Goal: Information Seeking & Learning: Check status

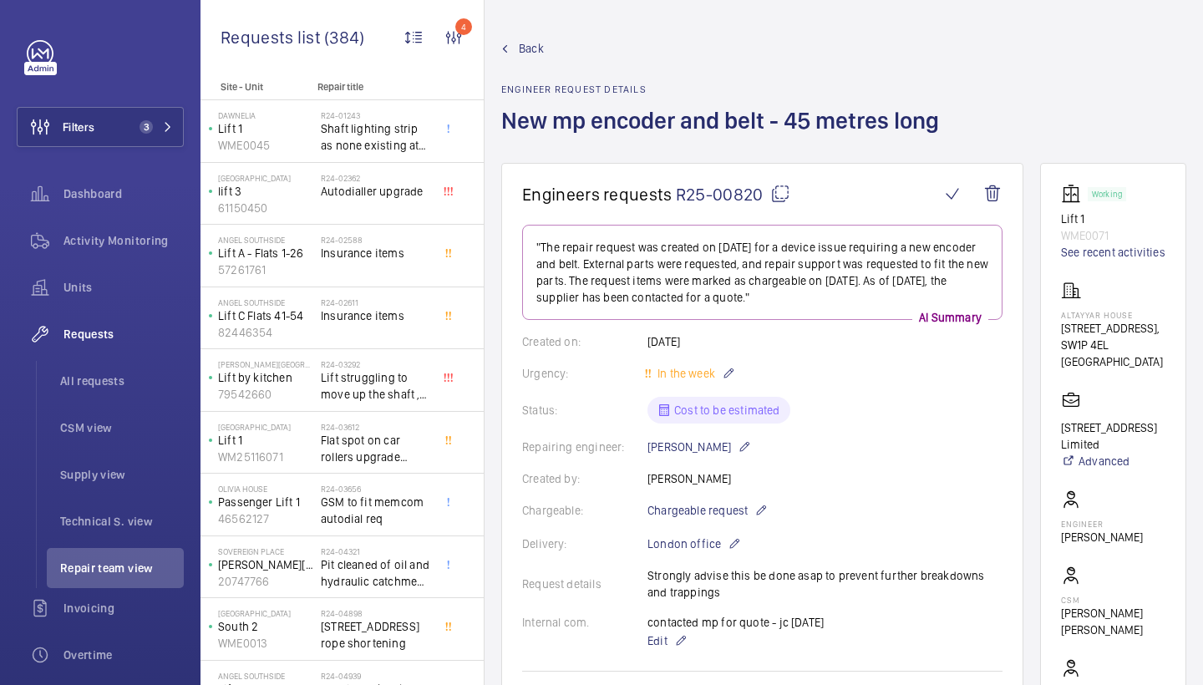
click at [520, 44] on span "Back" at bounding box center [531, 48] width 25 height 17
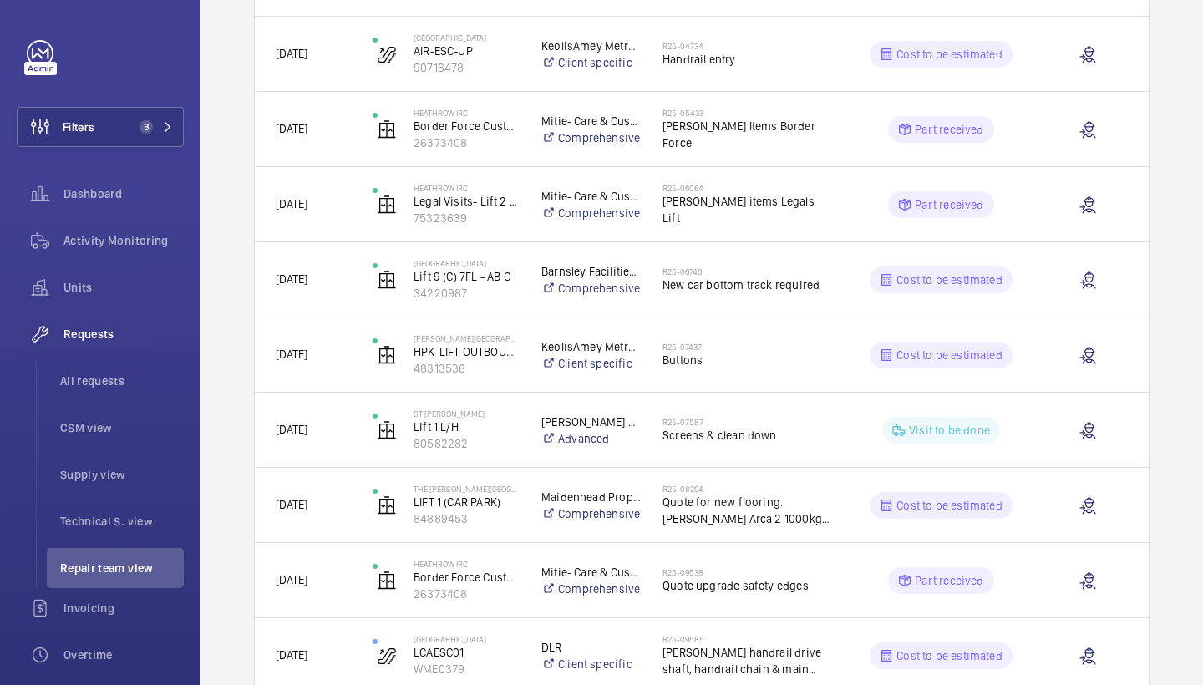
scroll to position [1652, 0]
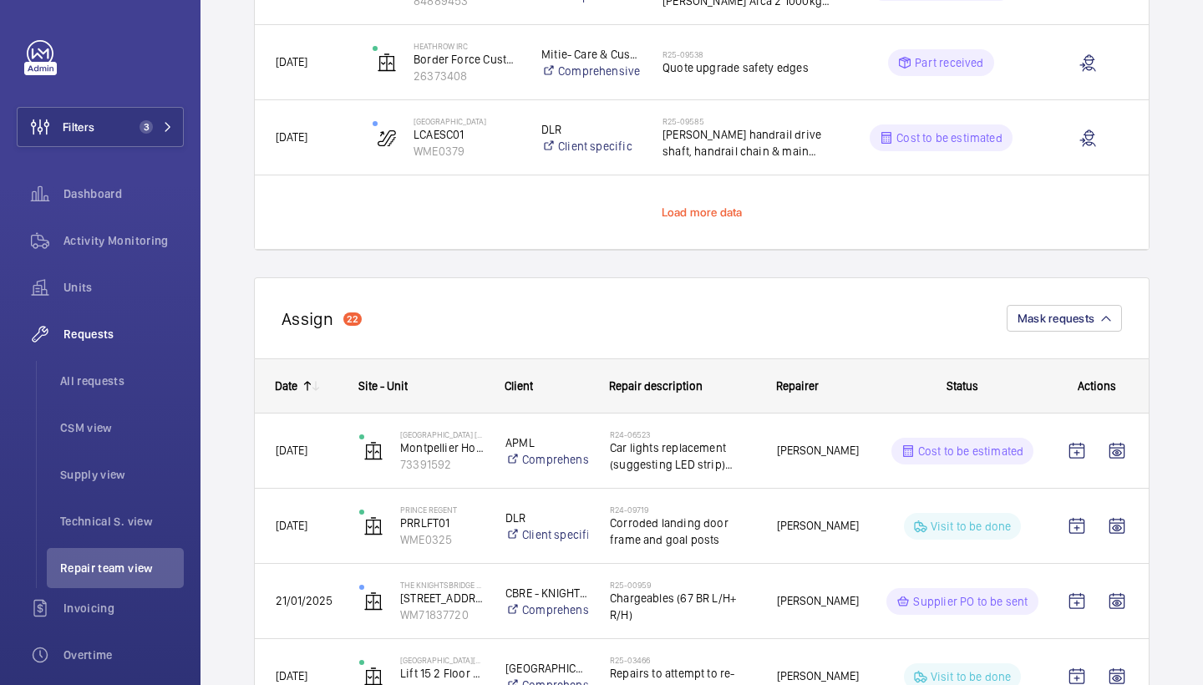
click at [721, 211] on span "Load more data" at bounding box center [701, 211] width 81 height 13
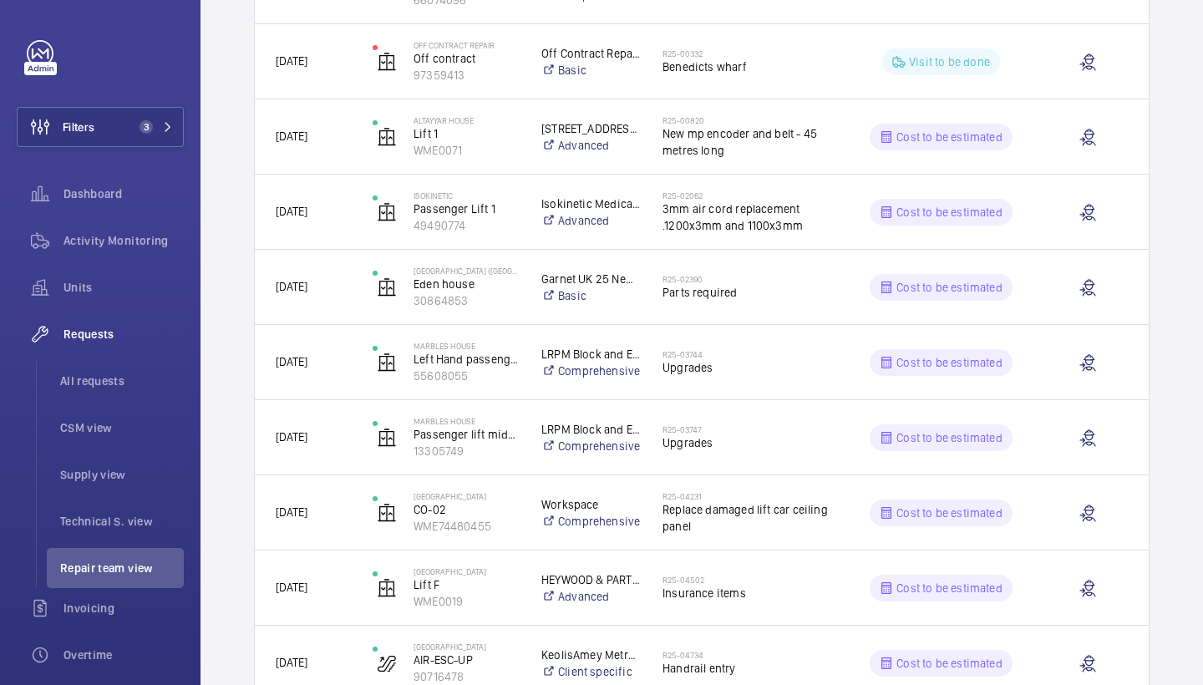
scroll to position [525, 0]
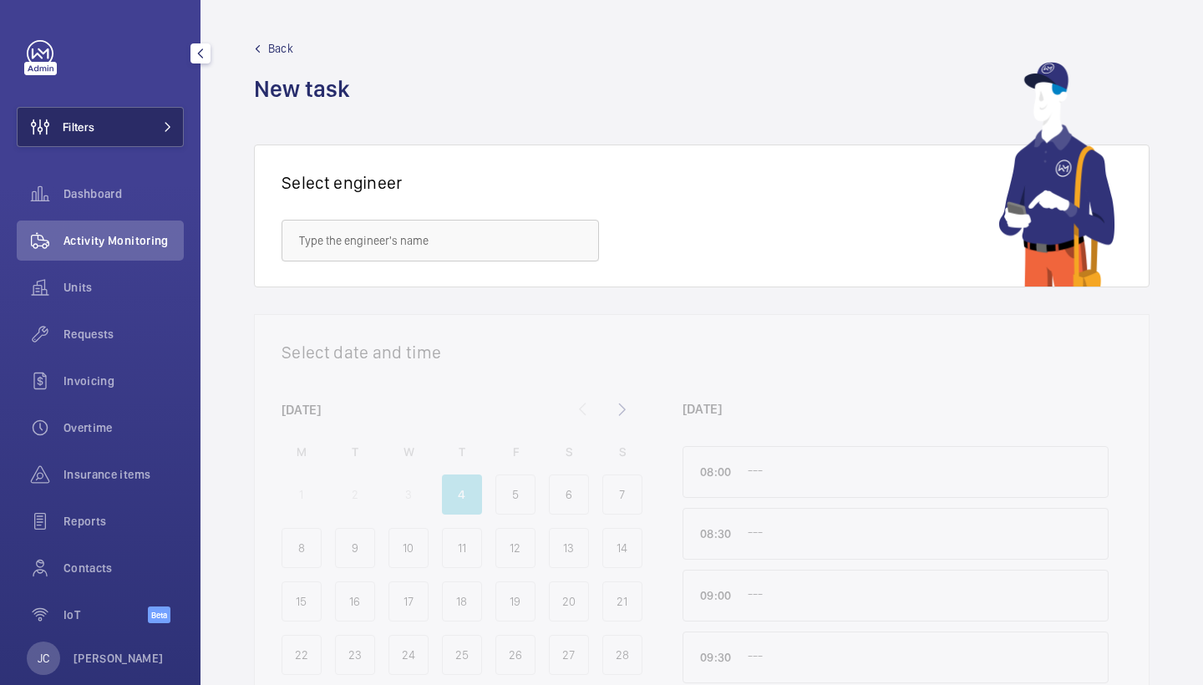
click at [163, 126] on mat-icon at bounding box center [168, 127] width 10 height 10
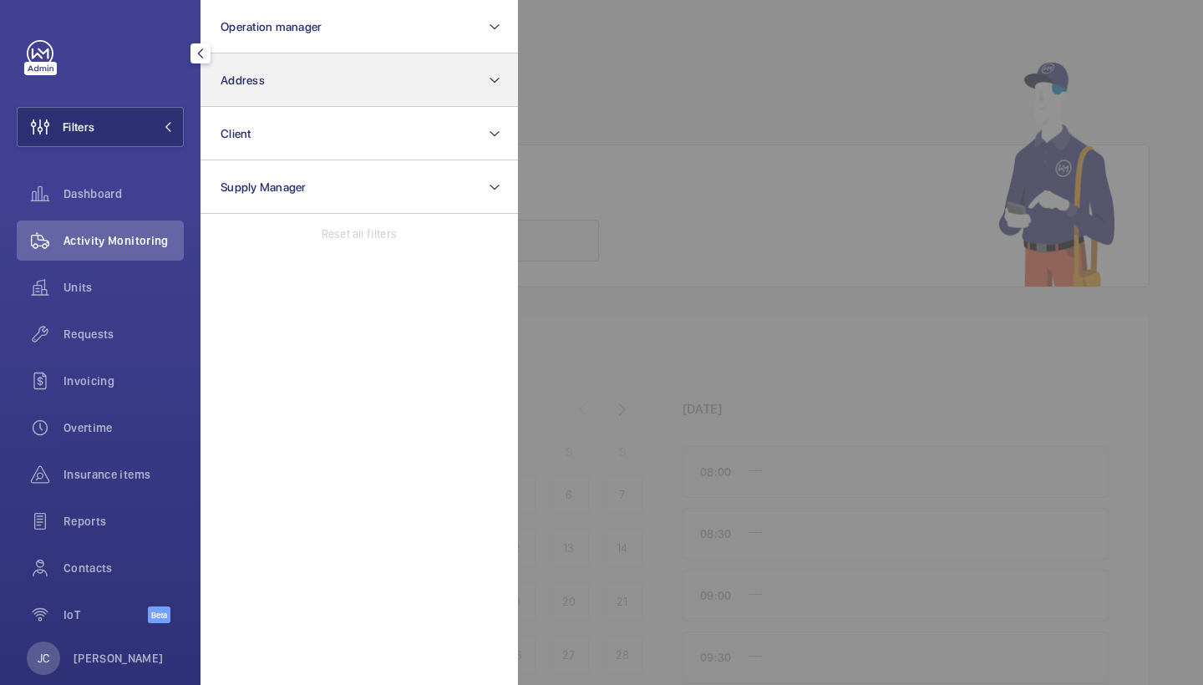
click at [297, 84] on button "Address" at bounding box center [358, 79] width 317 height 53
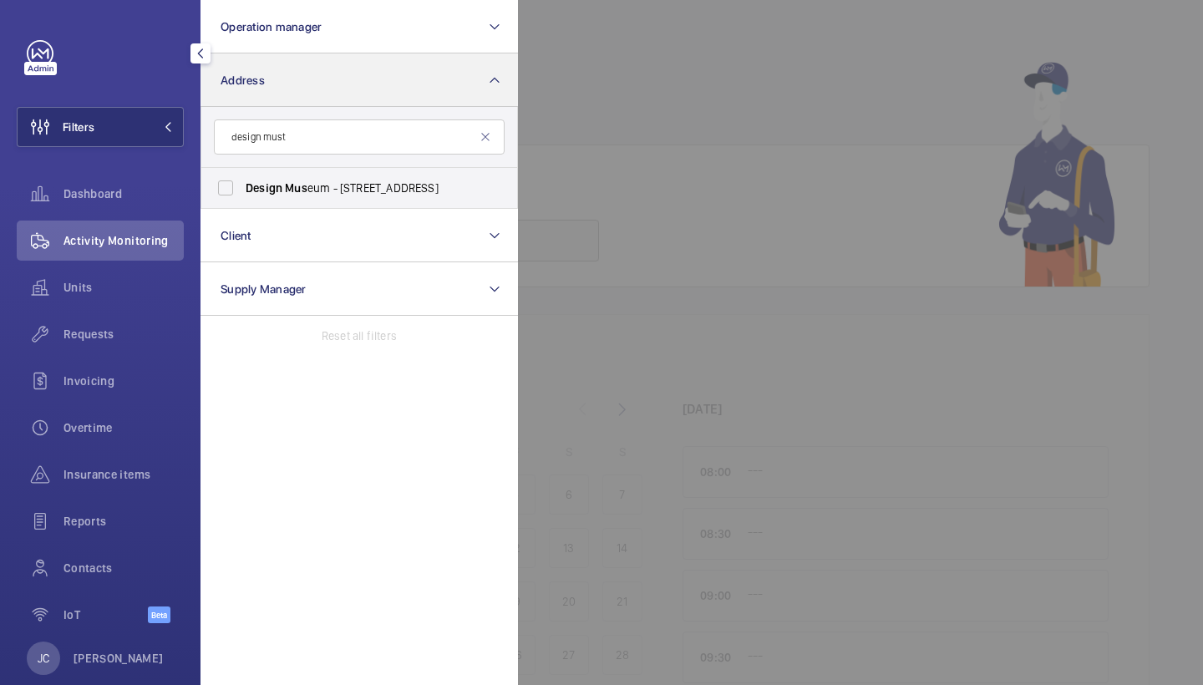
type input "design must"
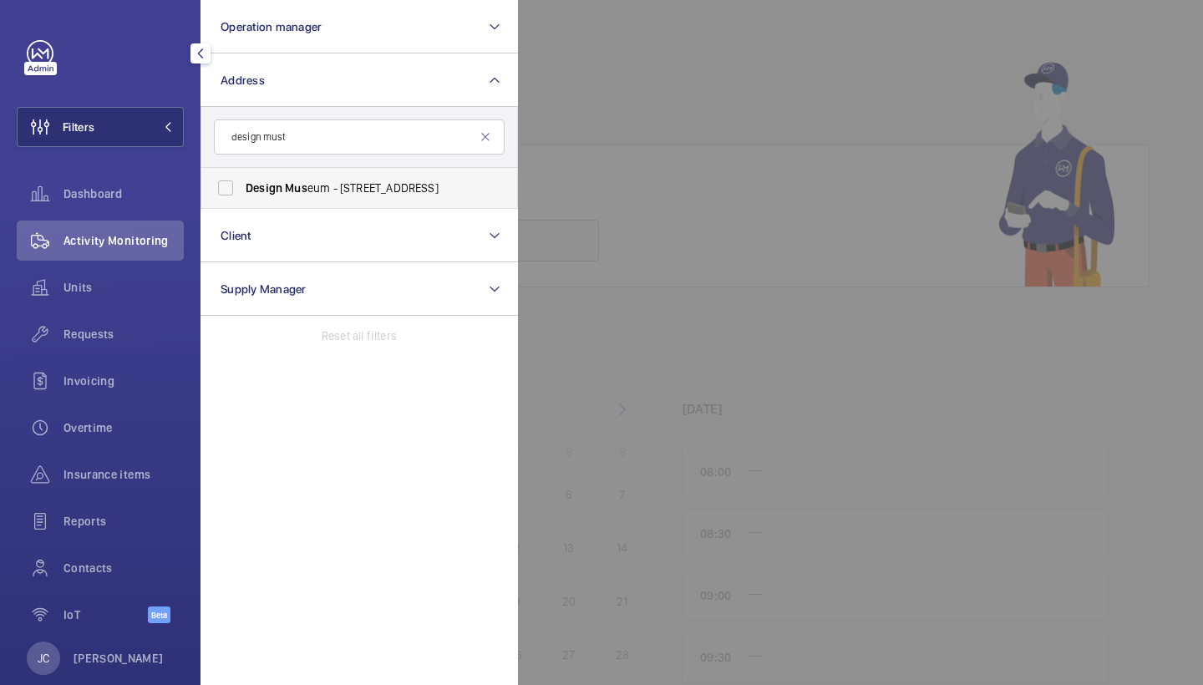
drag, startPoint x: 297, startPoint y: 84, endPoint x: 321, endPoint y: 172, distance: 90.8
click at [321, 172] on label "Design Mus eum - 224-238 Kensington High Street, LONDON W8 6AG" at bounding box center [346, 188] width 291 height 40
click at [242, 172] on input "Design Mus eum - 224-238 Kensington High Street, LONDON W8 6AG" at bounding box center [225, 187] width 33 height 33
checkbox input "true"
click at [138, 237] on span "Activity Monitoring" at bounding box center [123, 240] width 120 height 17
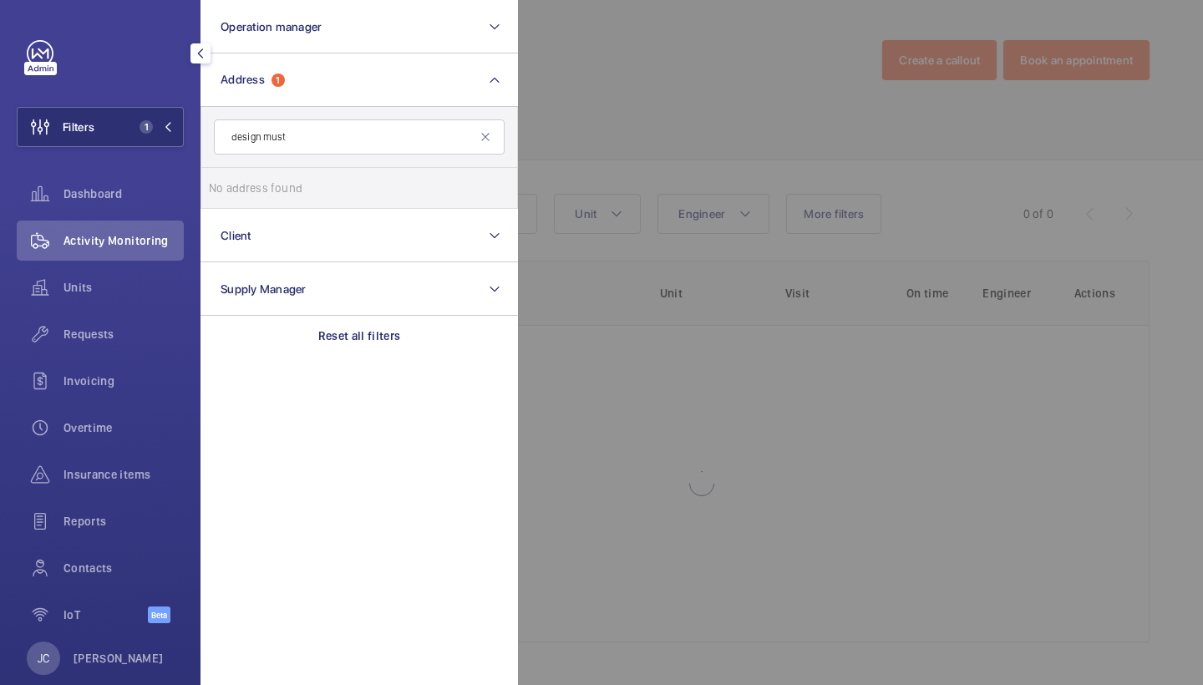
click at [742, 103] on div at bounding box center [1119, 342] width 1203 height 685
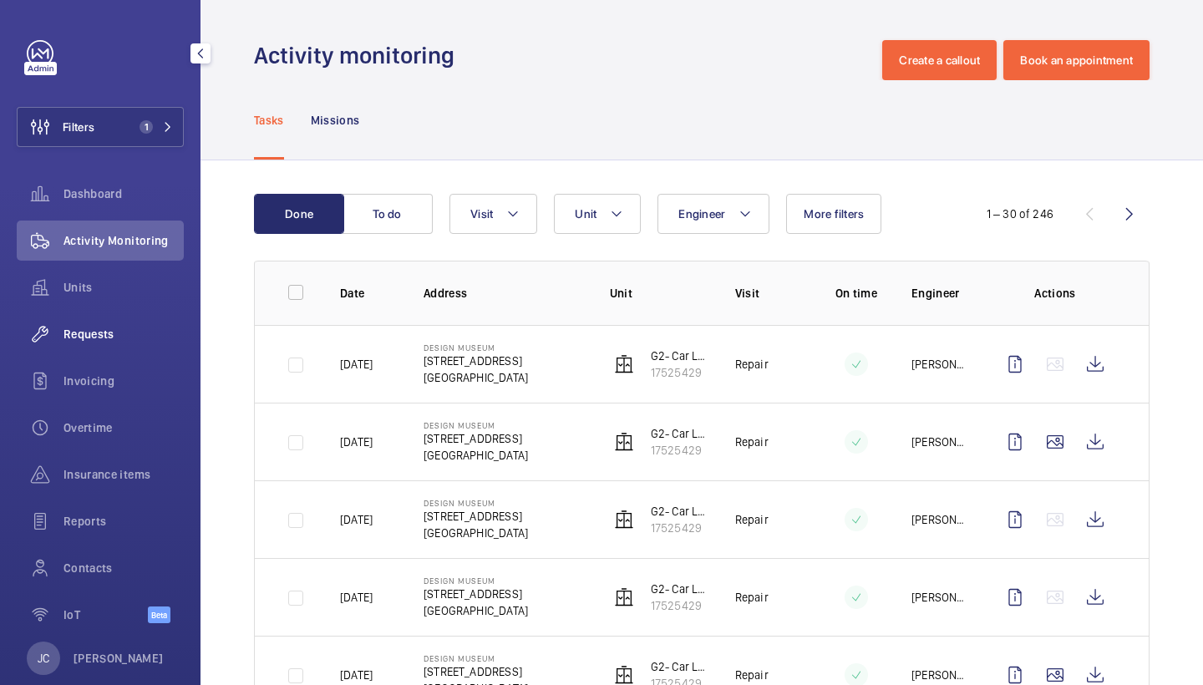
click at [109, 334] on span "Requests" at bounding box center [123, 334] width 120 height 17
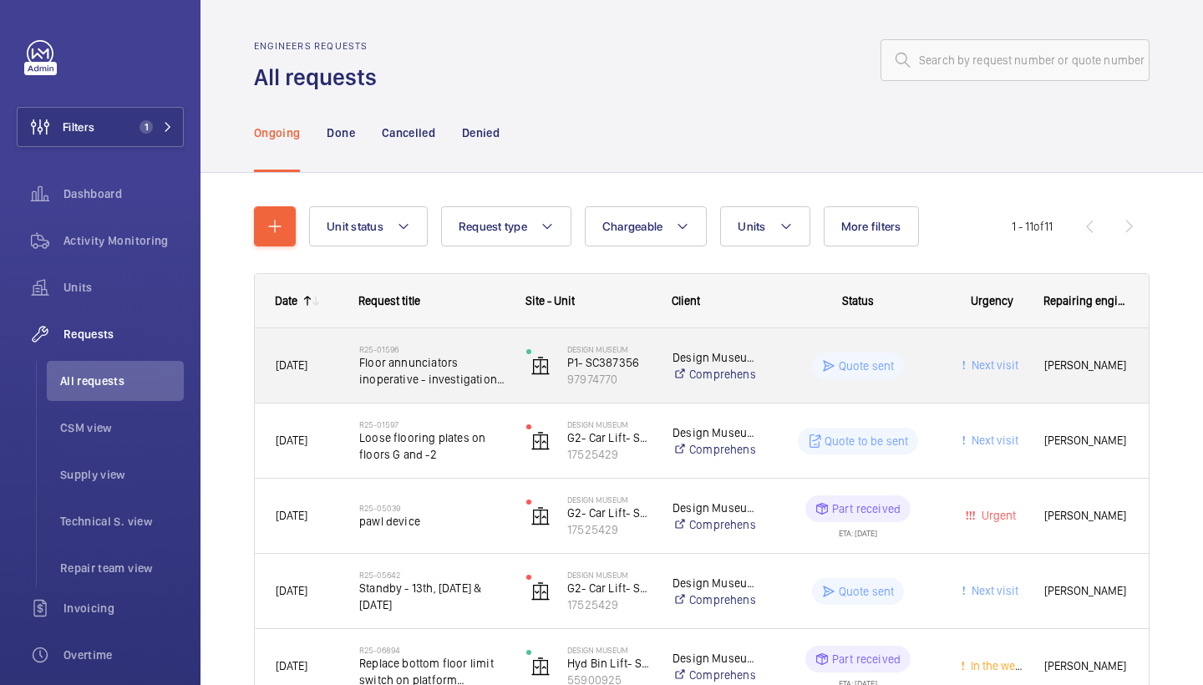
click at [429, 382] on span "Floor annunciators inoperative - investigation required (P1 & P2)" at bounding box center [431, 370] width 145 height 33
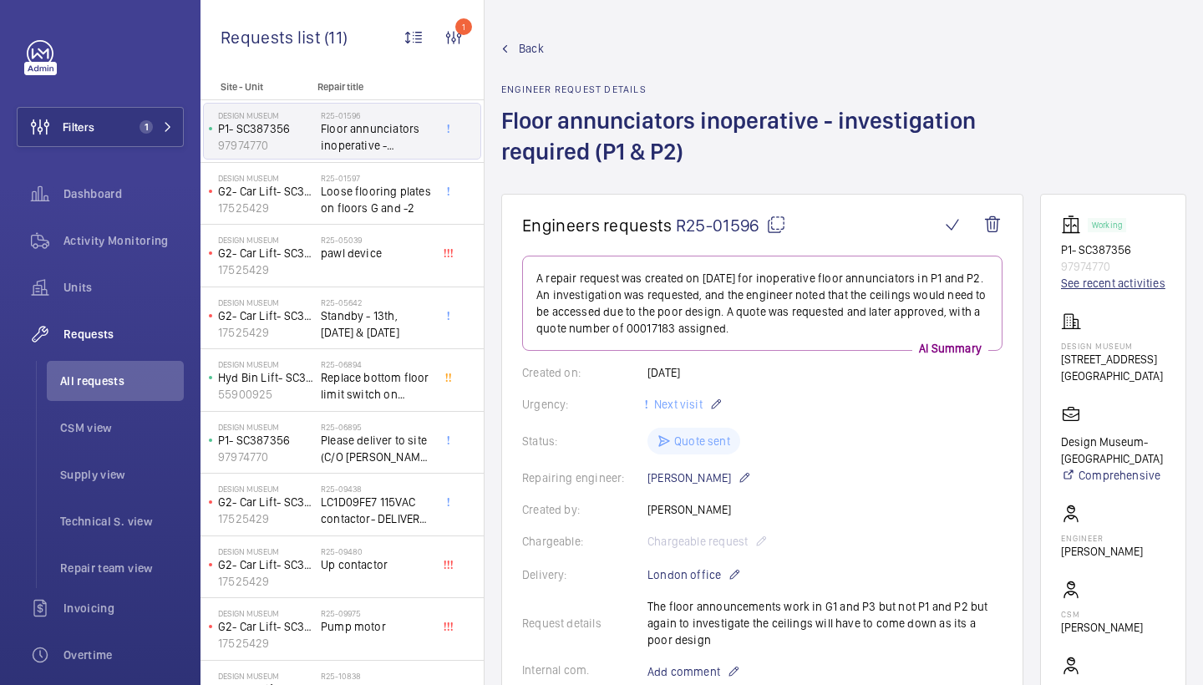
scroll to position [50, 0]
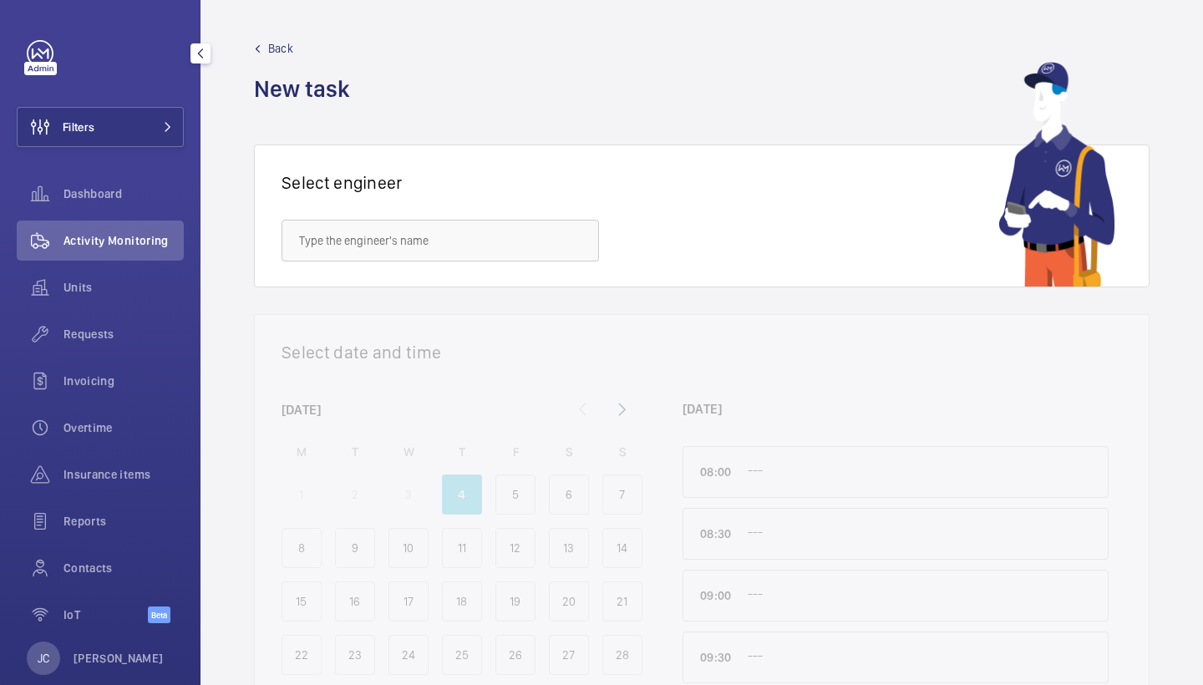
click at [149, 258] on div "Activity Monitoring" at bounding box center [100, 240] width 167 height 40
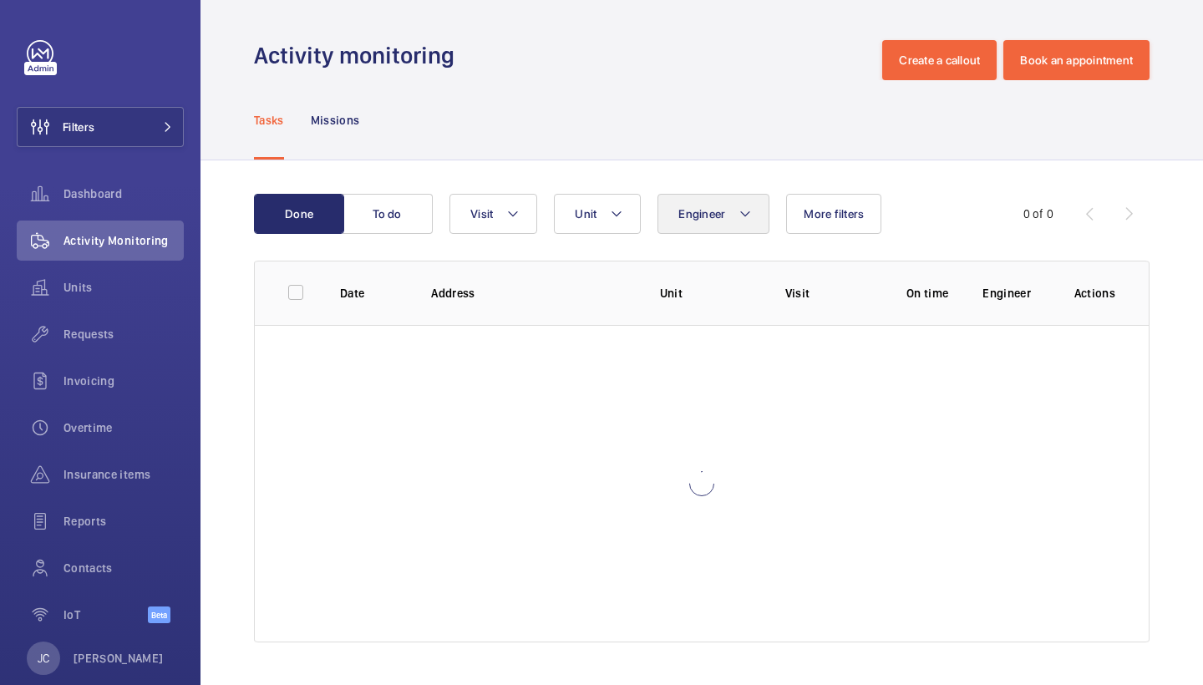
click at [714, 201] on button "Engineer" at bounding box center [713, 214] width 112 height 40
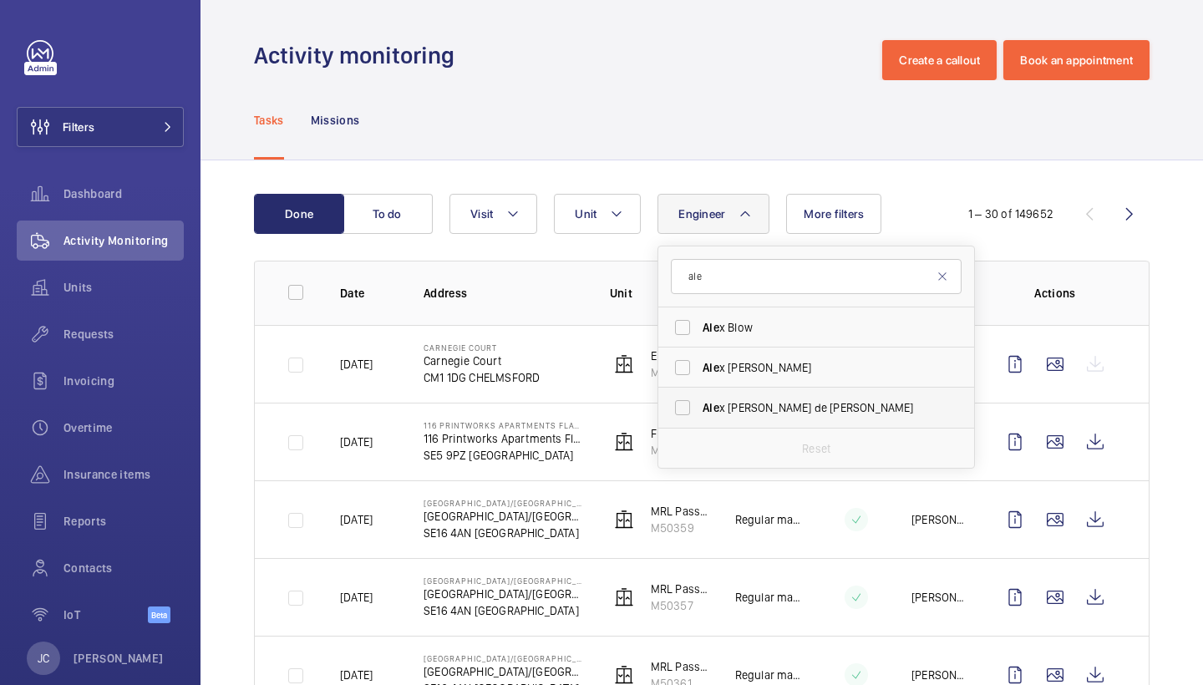
type input "ale"
click at [734, 398] on label "Ale x Nicola de Paula Pirozzolo" at bounding box center [803, 408] width 291 height 40
click at [699, 398] on input "Ale x Nicola de Paula Pirozzolo" at bounding box center [682, 407] width 33 height 33
checkbox input "true"
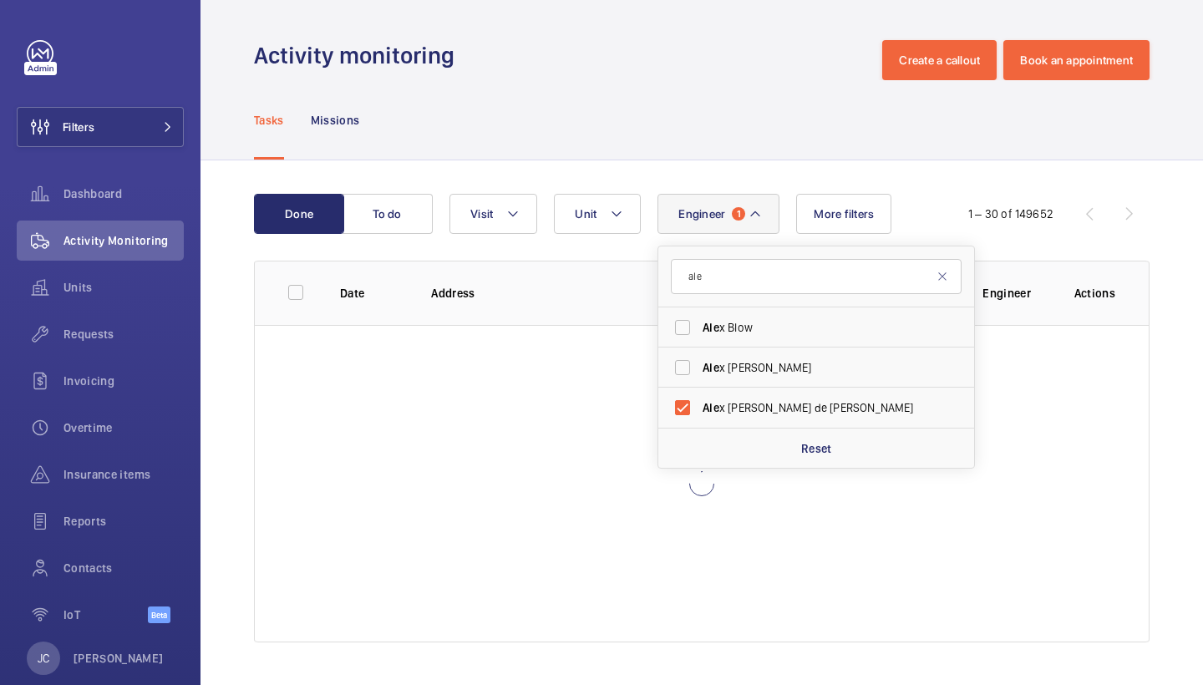
click at [784, 165] on div "Done To do Engineer 1 ale Ale x Blow Ale x Waterman Ale x Nicola de Paula Piroz…" at bounding box center [701, 421] width 1002 height 522
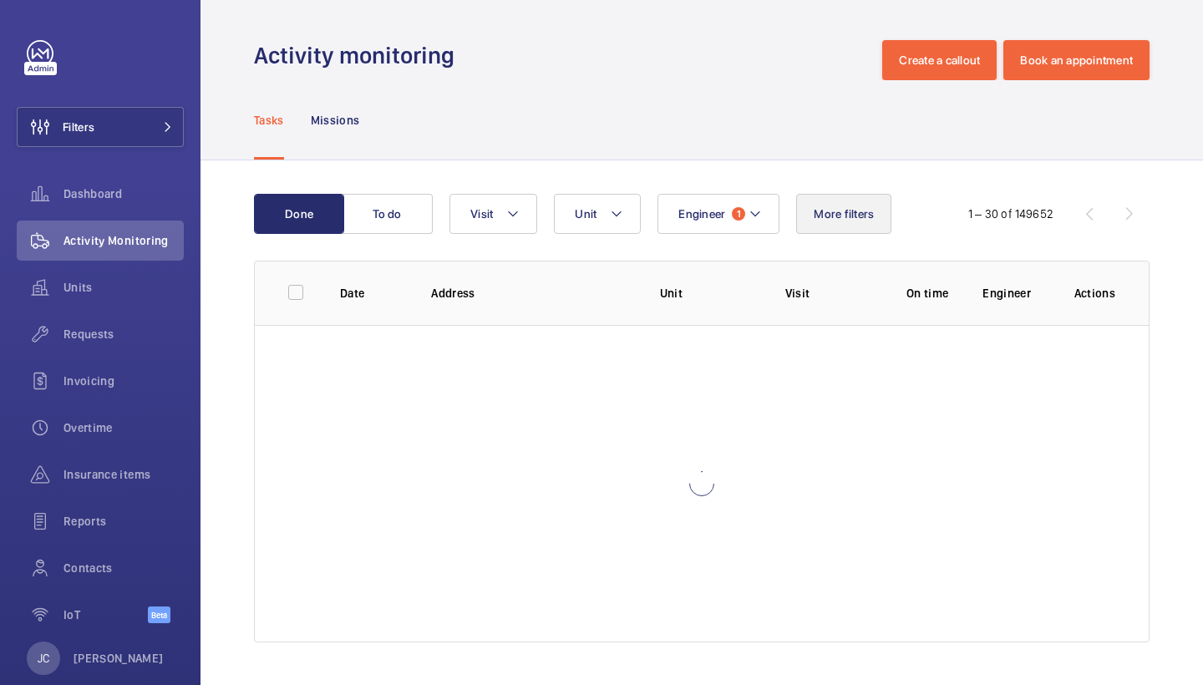
click at [819, 196] on button "More filters" at bounding box center [843, 214] width 95 height 40
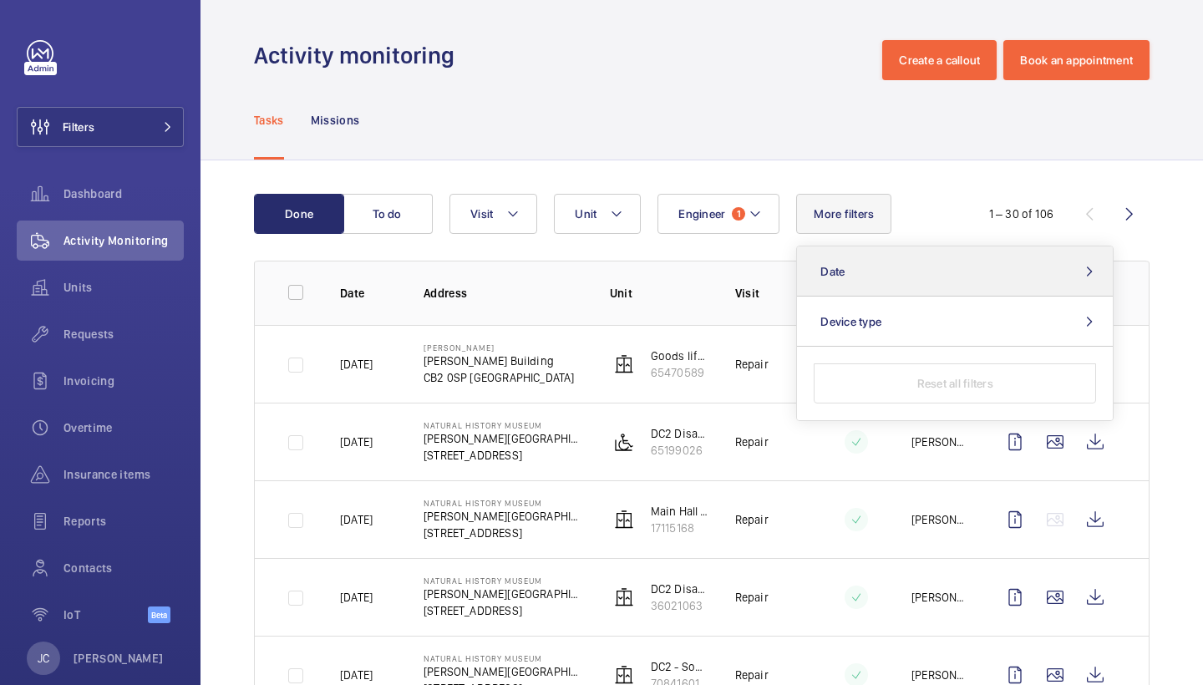
click at [849, 258] on button "Date" at bounding box center [955, 271] width 316 height 50
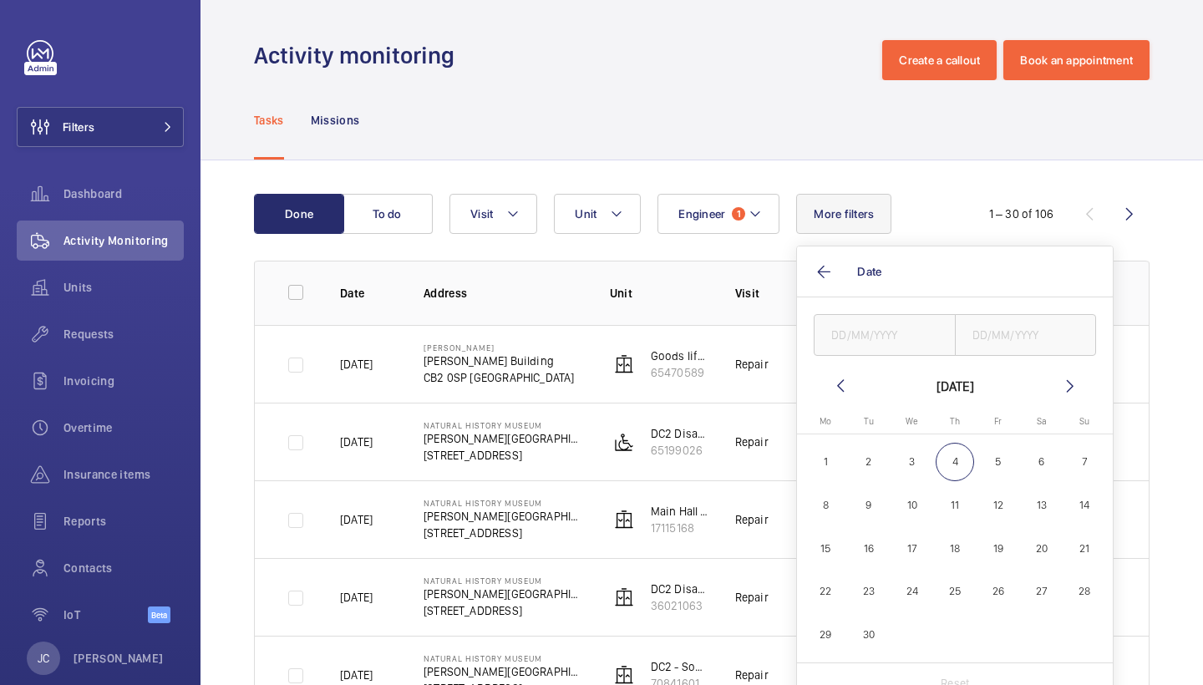
click at [846, 383] on mat-icon at bounding box center [840, 386] width 20 height 20
click at [851, 384] on wm-front-date-range-picker-header "August 2025" at bounding box center [955, 386] width 250 height 20
click at [838, 388] on mat-icon at bounding box center [840, 386] width 20 height 20
click at [1036, 598] on span "26" at bounding box center [1040, 591] width 39 height 39
type input "26/07/2025"
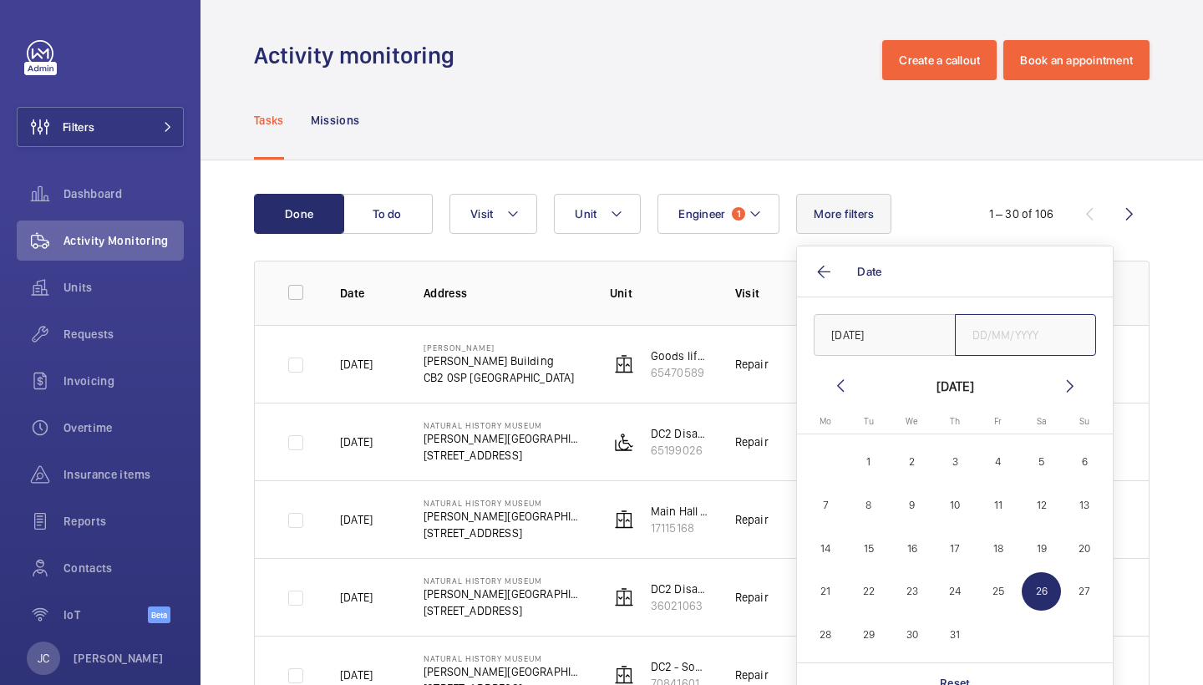
click at [1024, 350] on input "text" at bounding box center [1026, 335] width 142 height 42
click at [1026, 595] on span "26" at bounding box center [1040, 591] width 39 height 39
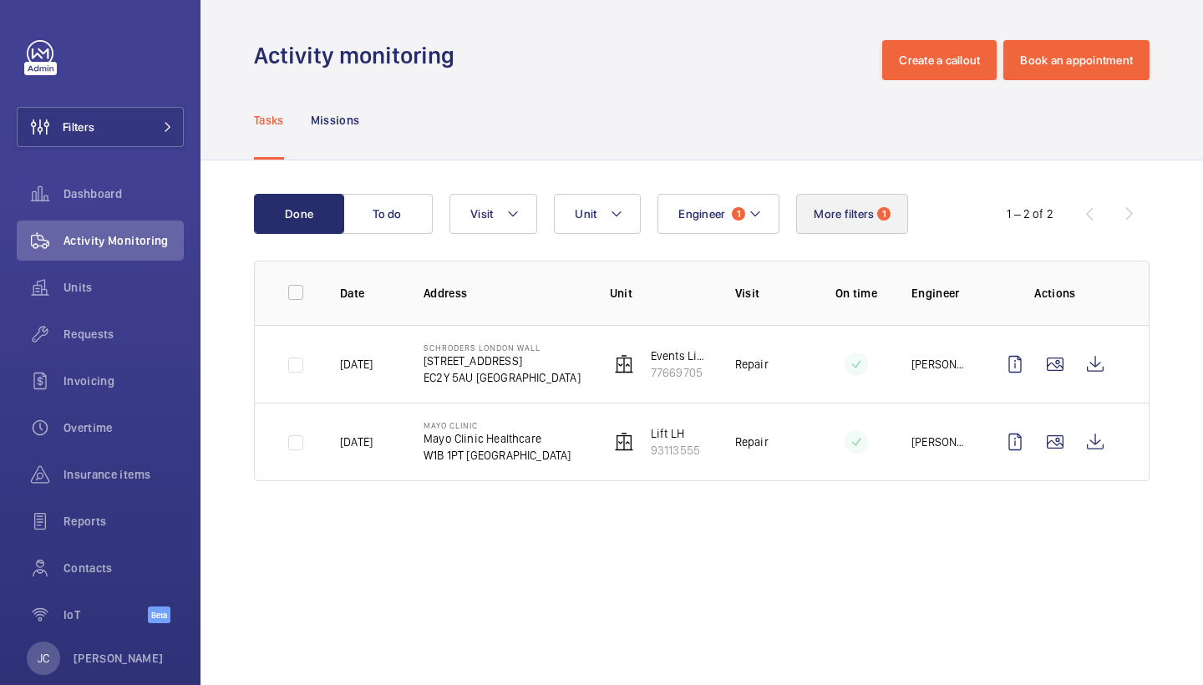
click at [854, 215] on span "More filters" at bounding box center [843, 213] width 60 height 13
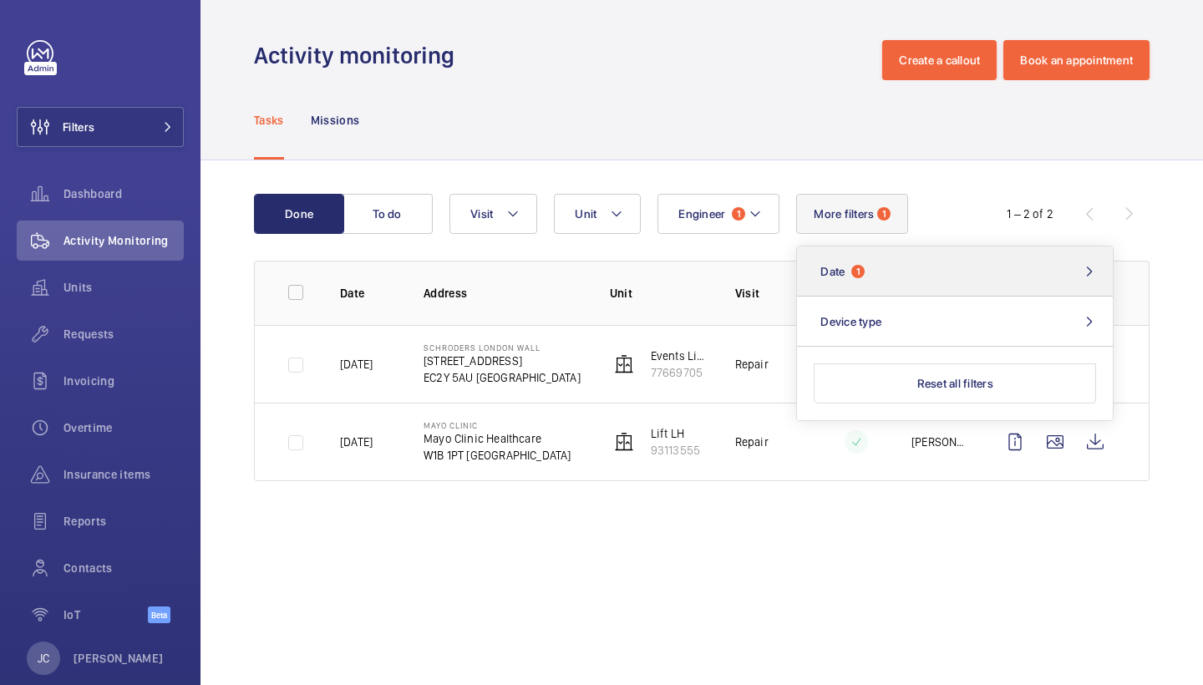
click at [867, 257] on button "Date 1" at bounding box center [955, 271] width 316 height 50
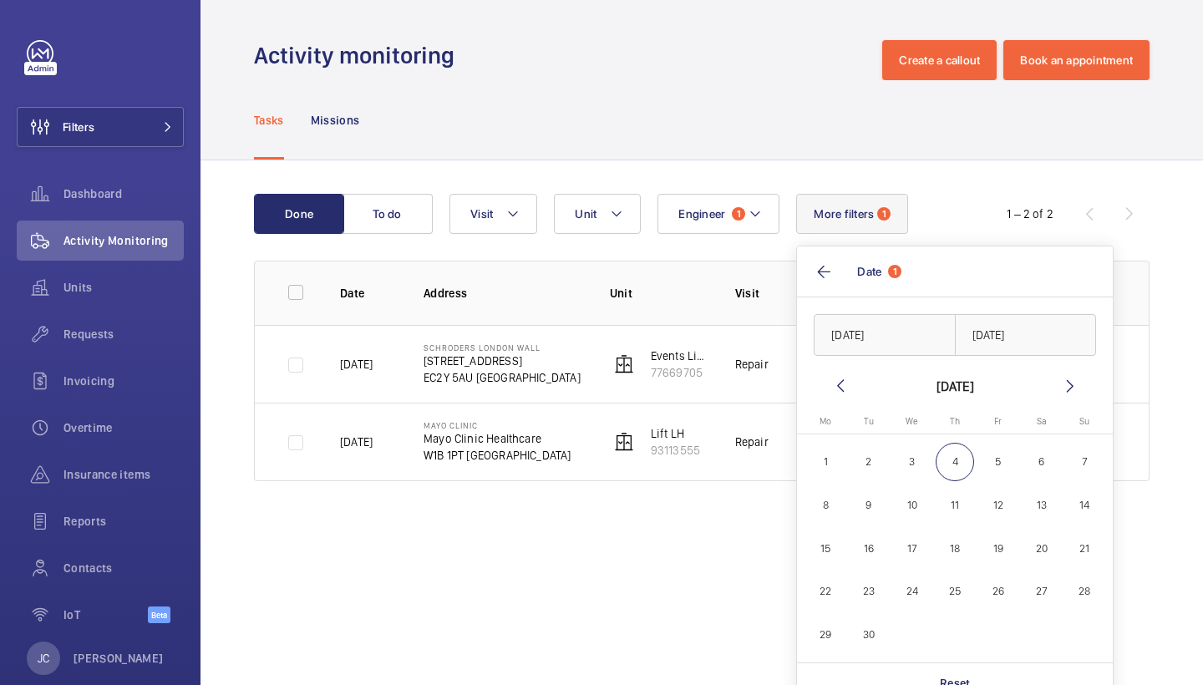
click at [835, 386] on mat-icon at bounding box center [840, 386] width 20 height 20
click at [1035, 593] on span "26" at bounding box center [1040, 591] width 39 height 39
click at [1080, 593] on span "27" at bounding box center [1084, 591] width 39 height 39
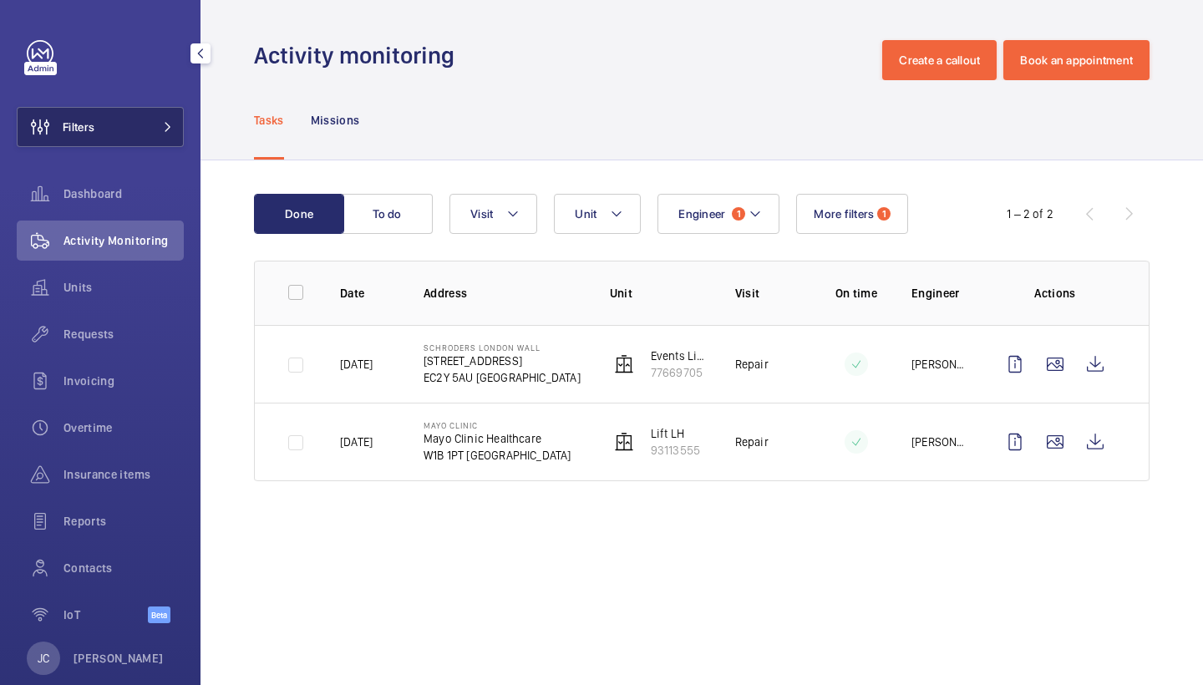
click at [157, 138] on button "Filters" at bounding box center [100, 127] width 167 height 40
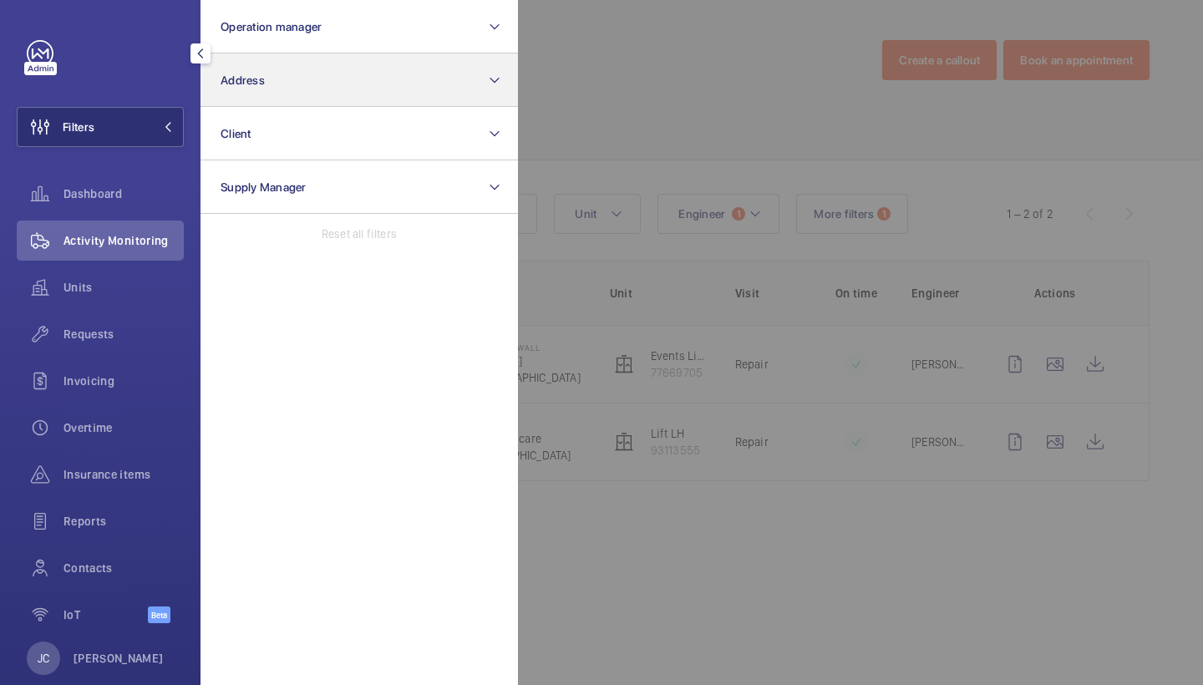
click at [264, 59] on button "Address" at bounding box center [358, 79] width 317 height 53
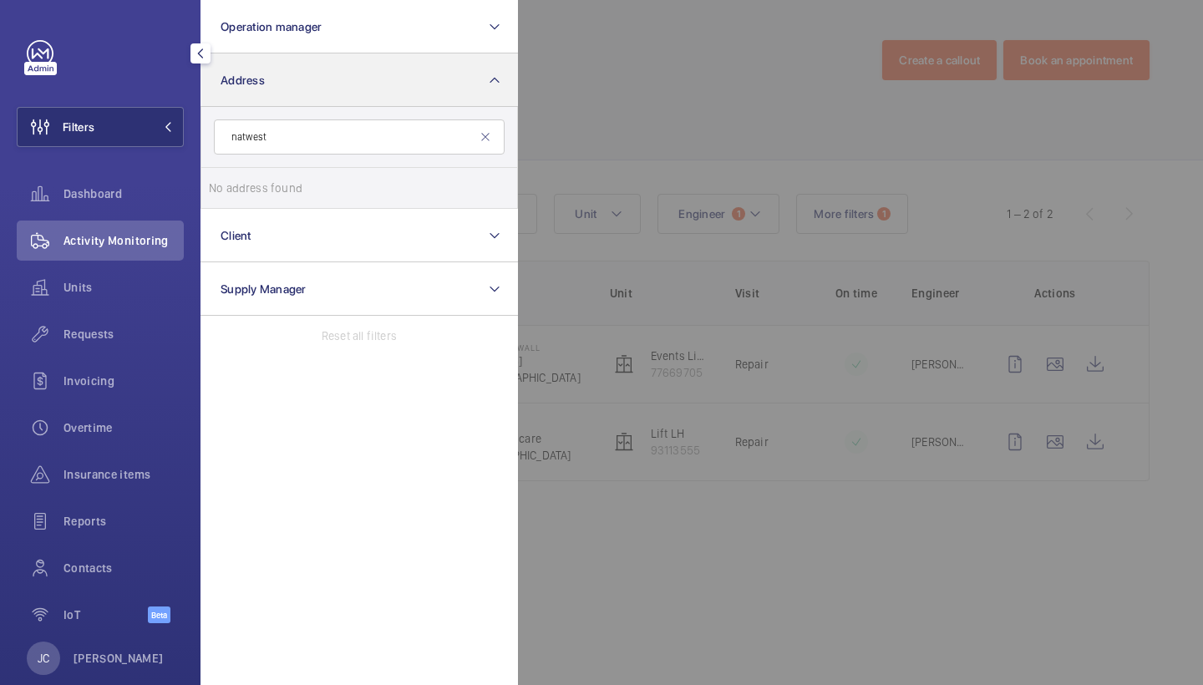
type input "NatWest"
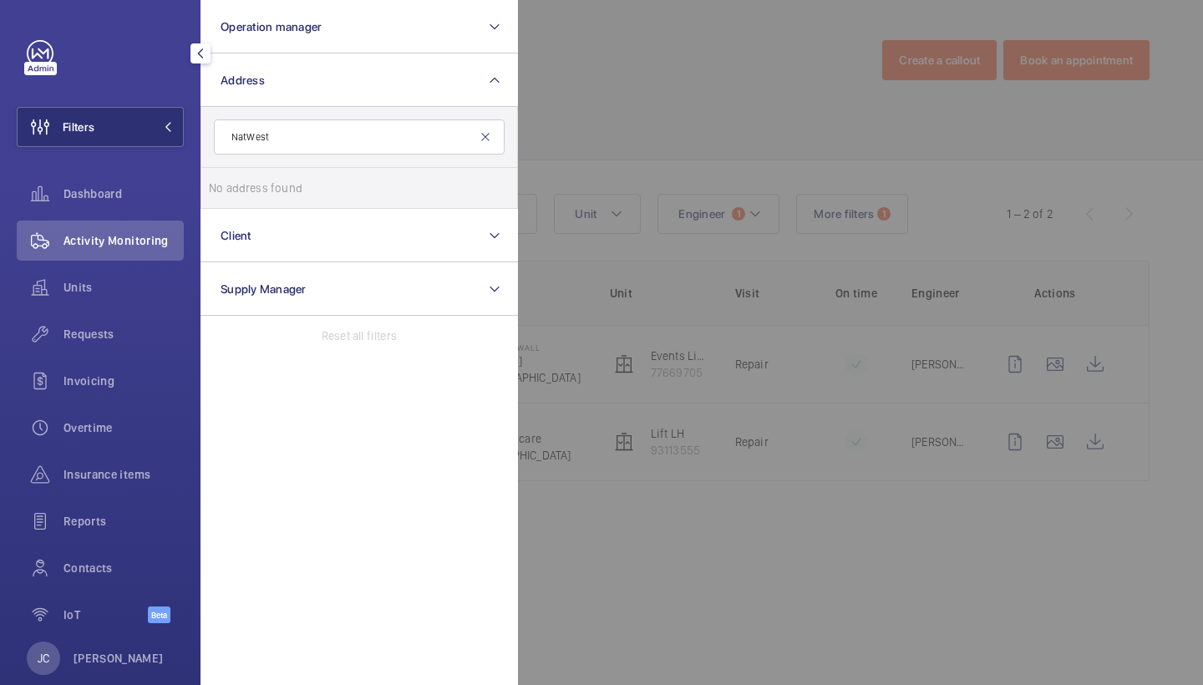
drag, startPoint x: 264, startPoint y: 59, endPoint x: 487, endPoint y: 136, distance: 235.9
click at [487, 136] on mat-icon at bounding box center [485, 136] width 13 height 13
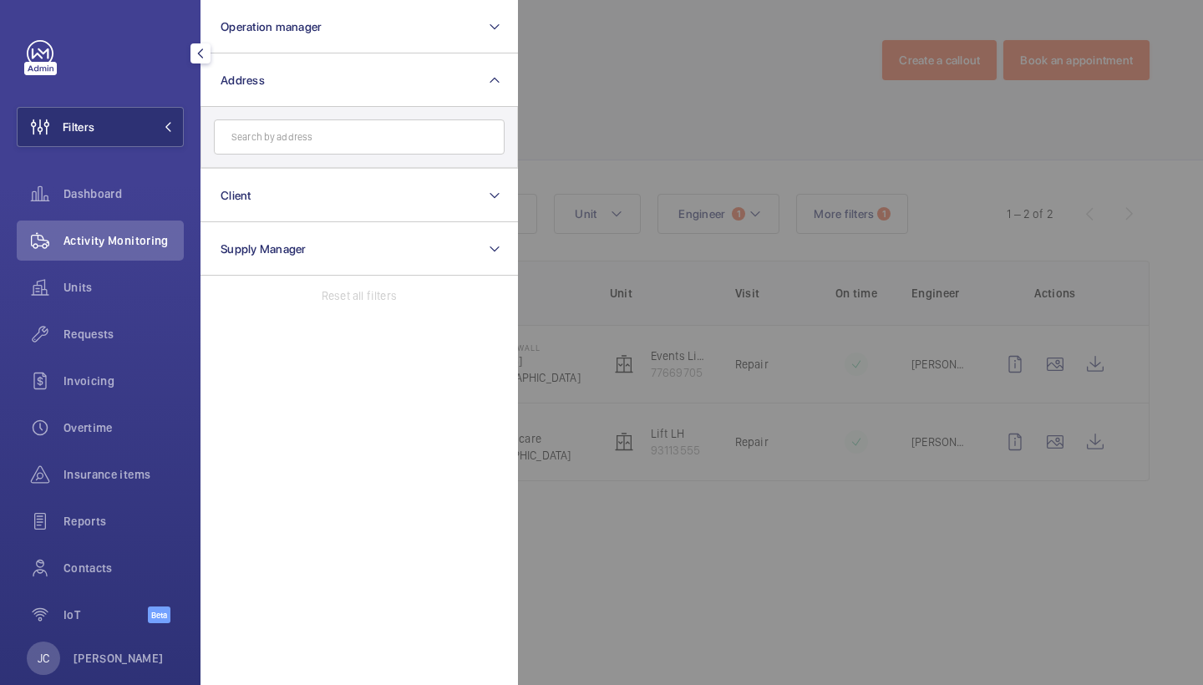
click at [595, 54] on div at bounding box center [1119, 342] width 1203 height 685
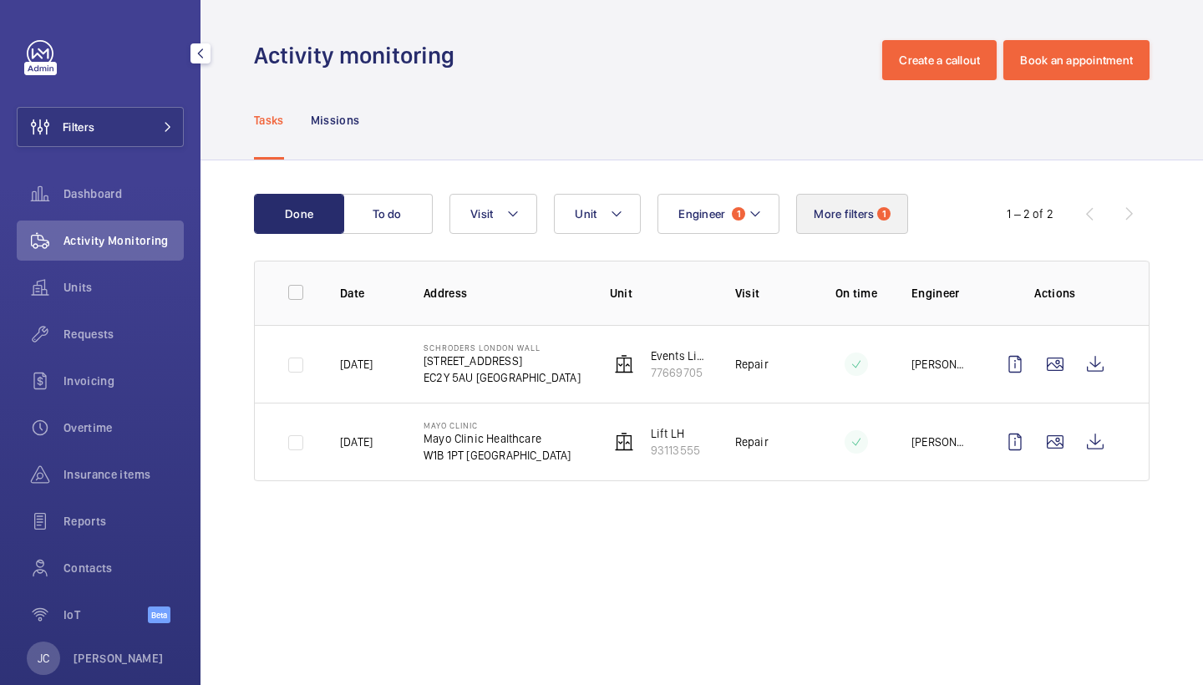
click at [874, 215] on button "More filters 1" at bounding box center [852, 214] width 112 height 40
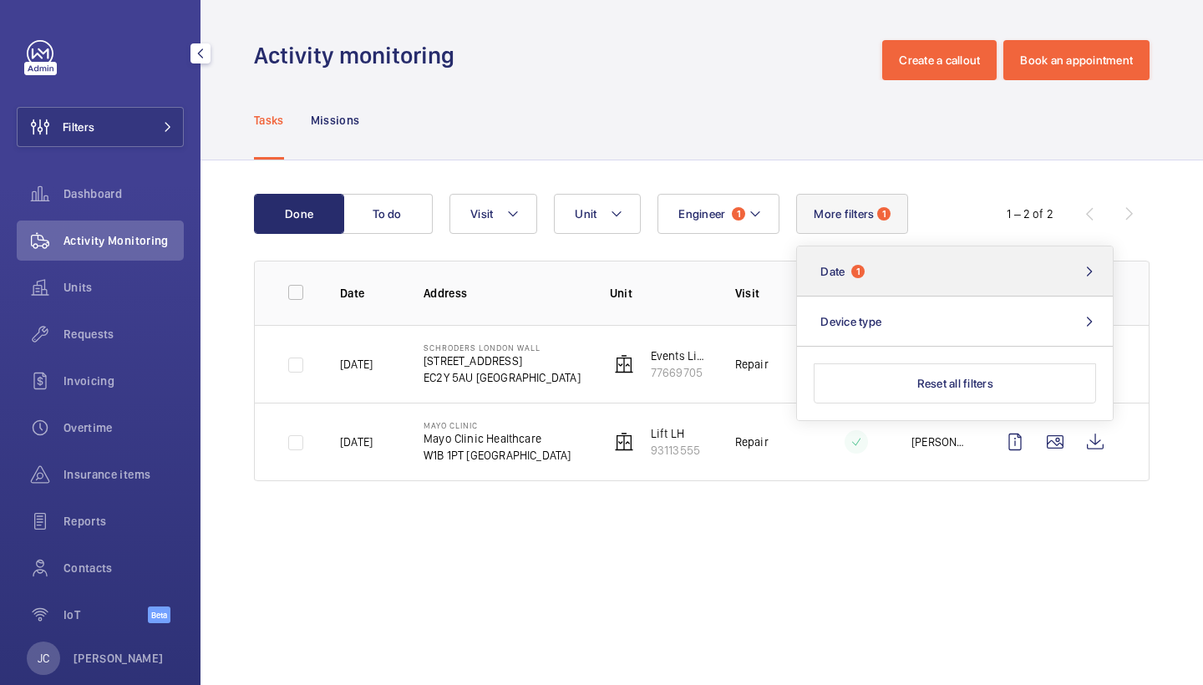
click at [919, 285] on button "Date 1" at bounding box center [955, 271] width 316 height 50
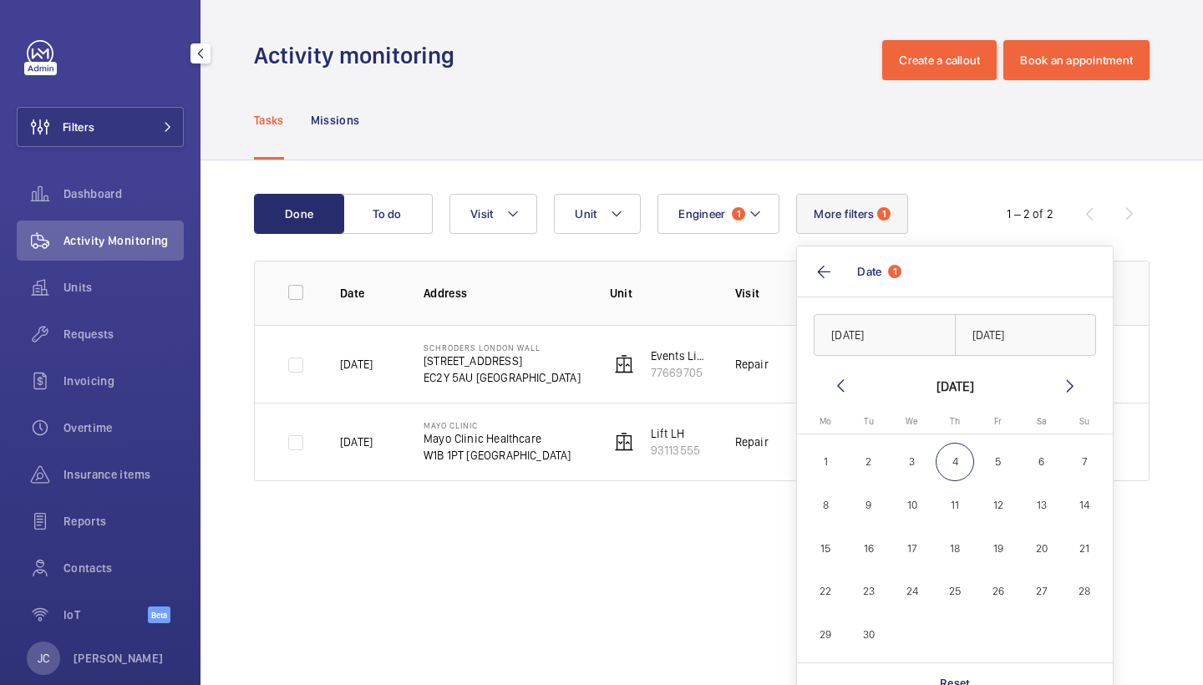
click at [839, 382] on mat-icon at bounding box center [840, 386] width 20 height 20
click at [1046, 598] on span "26" at bounding box center [1040, 591] width 39 height 39
click at [906, 634] on span "30" at bounding box center [911, 634] width 39 height 39
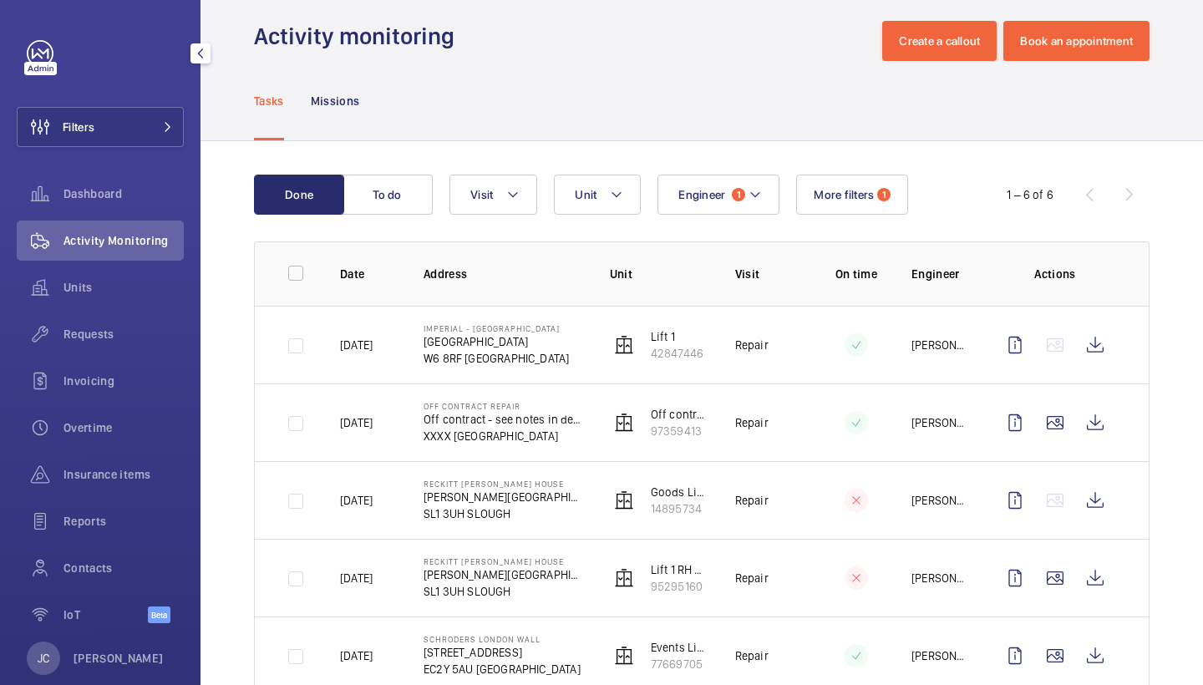
scroll to position [22, 0]
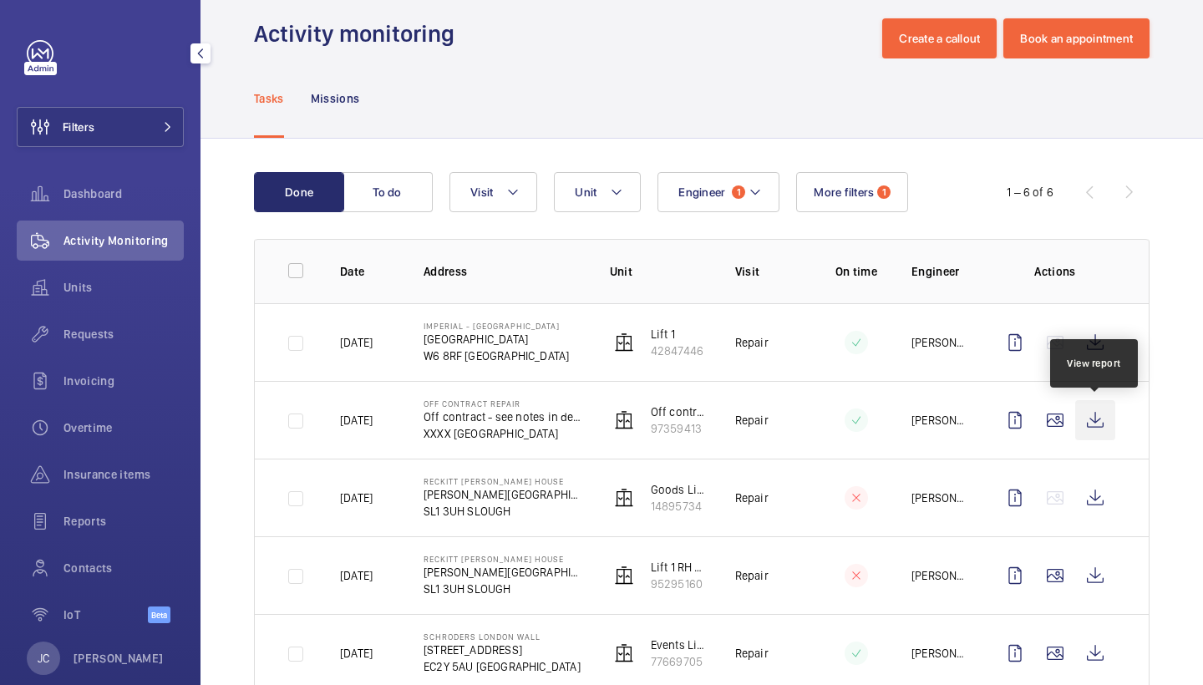
click at [1095, 437] on wm-front-icon-button at bounding box center [1095, 420] width 40 height 40
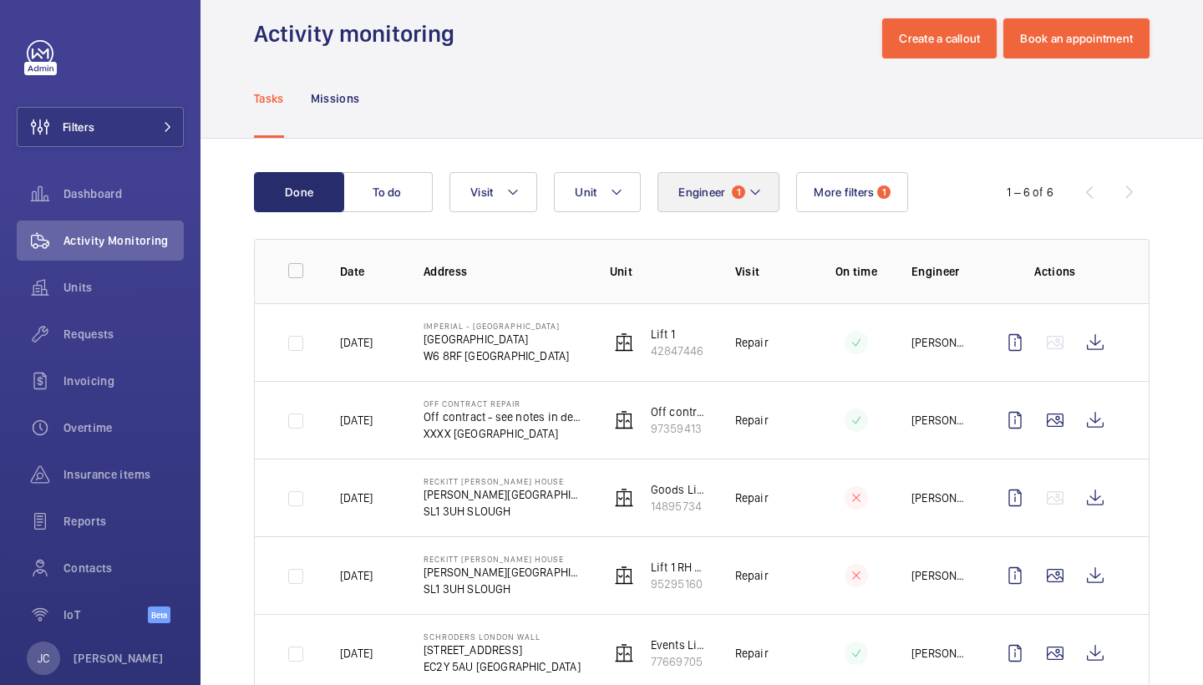
click at [724, 206] on button "Engineer 1" at bounding box center [718, 192] width 122 height 40
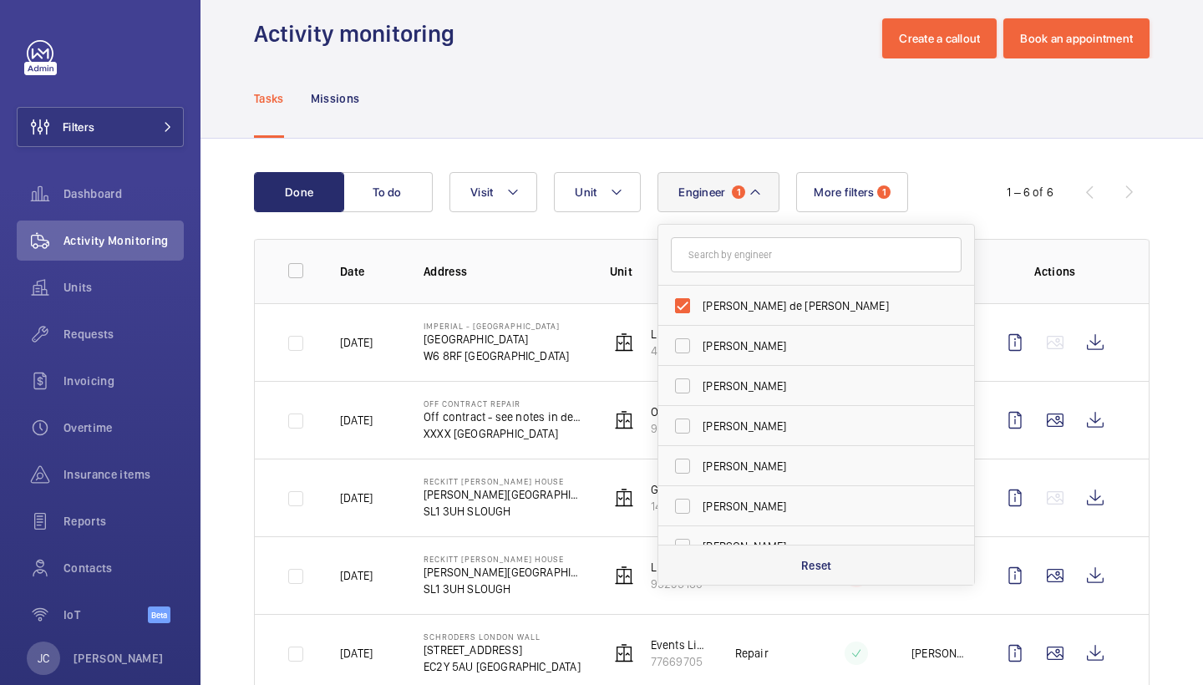
click at [805, 551] on div "Reset" at bounding box center [816, 565] width 316 height 40
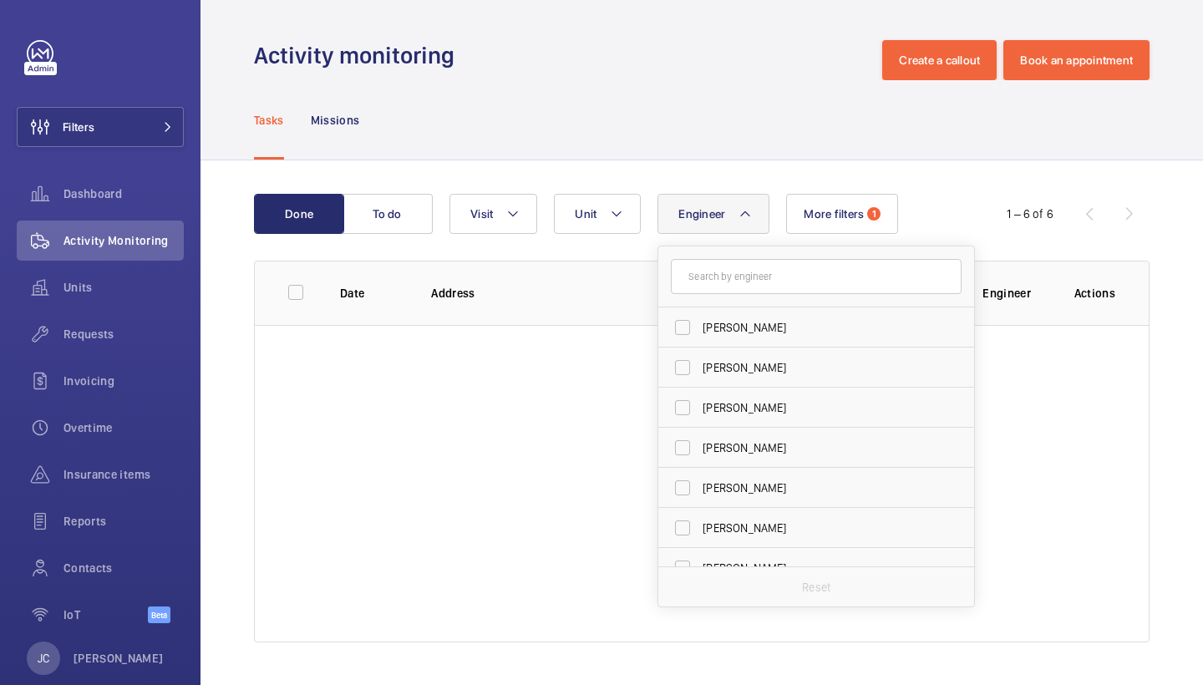
click at [849, 185] on div "Done To do Engineer Dave Murphy Luke Robinson Terry French Dan Jennings Richard…" at bounding box center [701, 421] width 1002 height 522
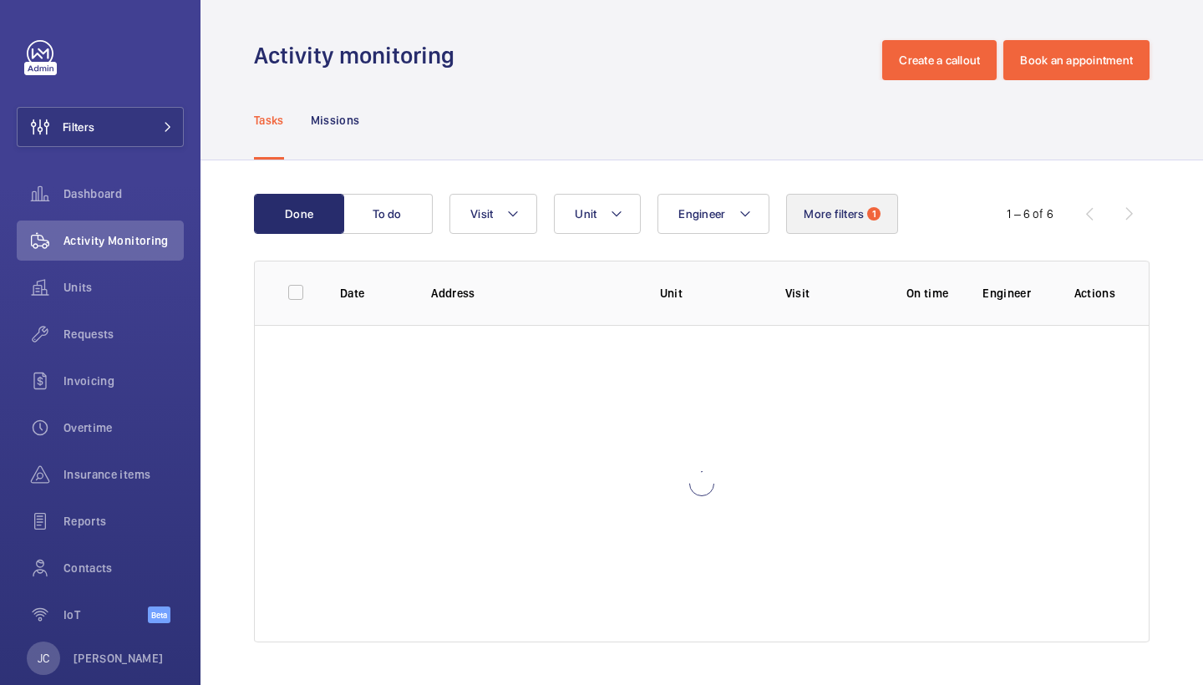
click at [849, 211] on span "More filters" at bounding box center [833, 213] width 60 height 13
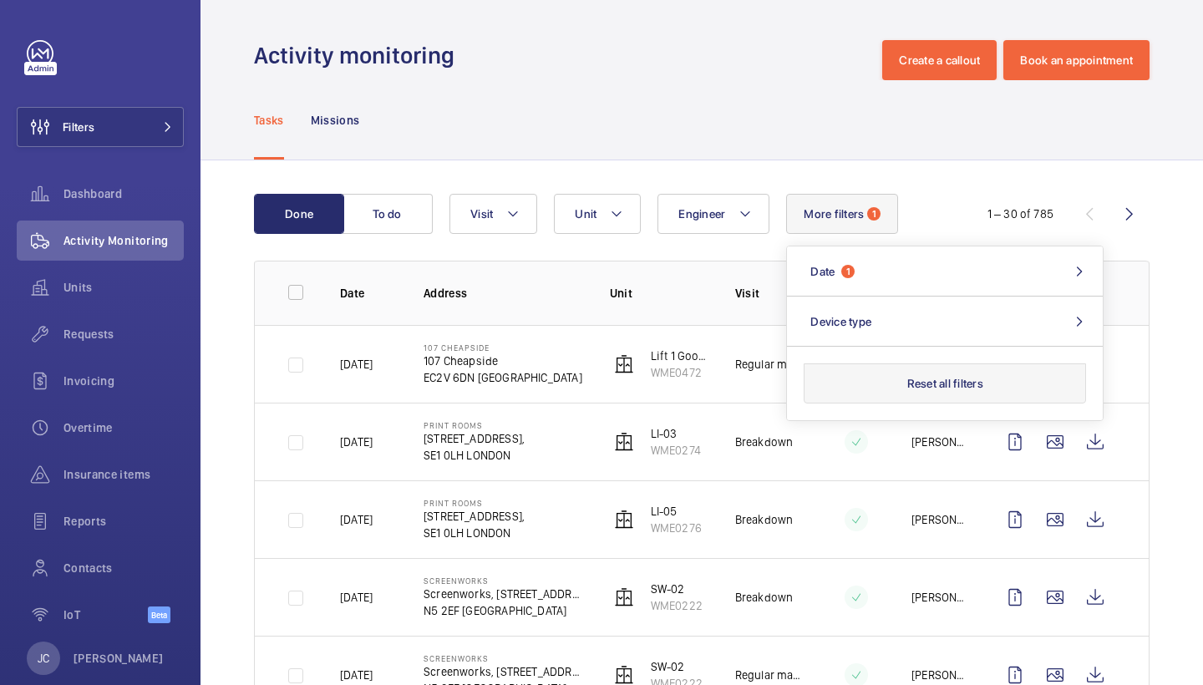
click at [945, 383] on button "Reset all filters" at bounding box center [944, 383] width 282 height 40
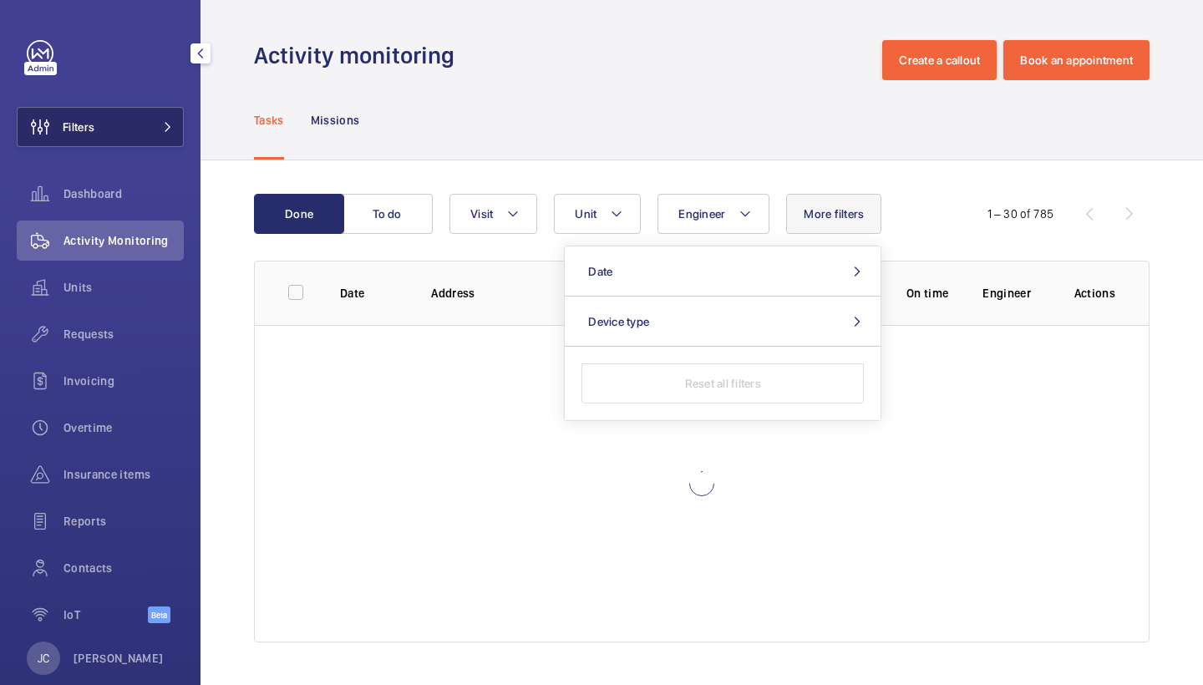
click at [139, 116] on button "Filters" at bounding box center [100, 127] width 167 height 40
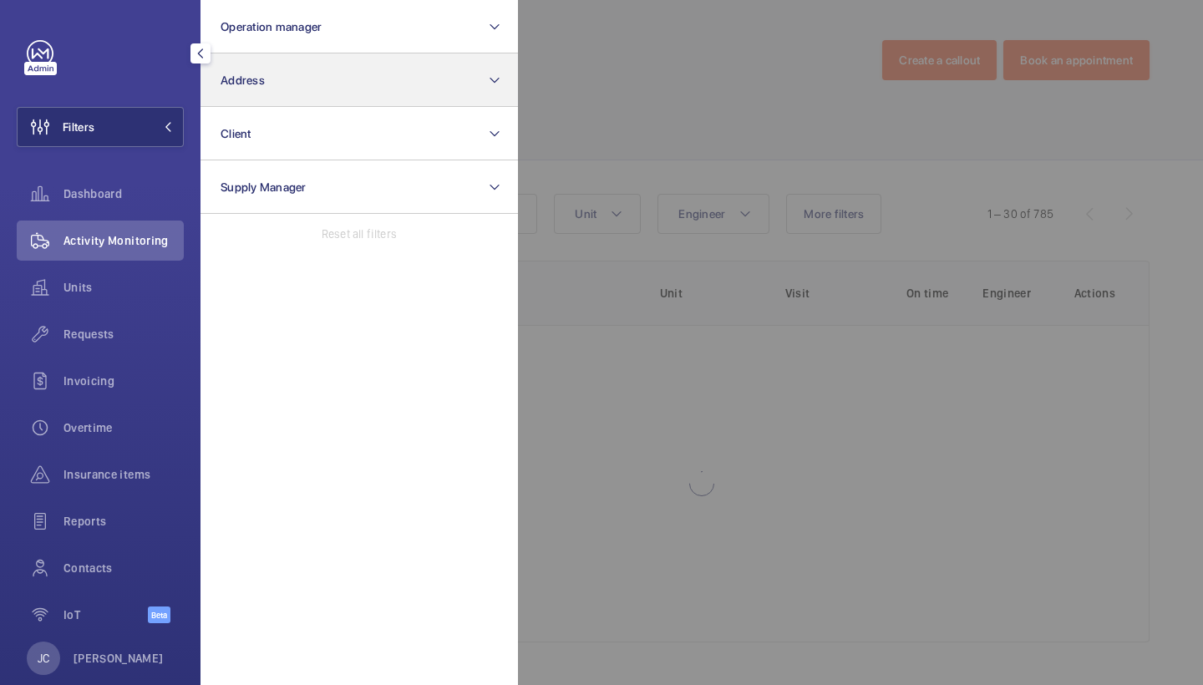
click at [271, 88] on button "Address" at bounding box center [358, 79] width 317 height 53
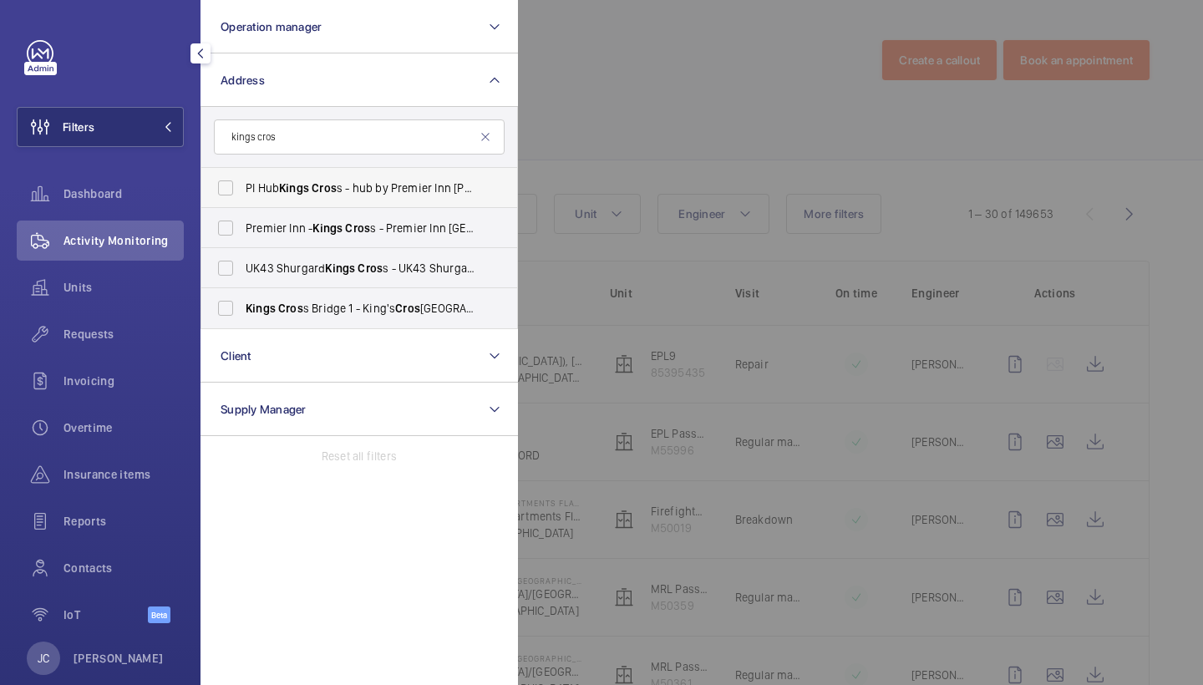
type input "kings cros"
click at [384, 189] on span "PI Hub Kings Cros s - hub by Premier Inn London King's Cros s hotel, LONDON N1 …" at bounding box center [361, 188] width 230 height 17
click at [242, 189] on input "PI Hub Kings Cros s - hub by Premier Inn London King's Cros s hotel, LONDON N1 …" at bounding box center [225, 187] width 33 height 33
checkbox input "true"
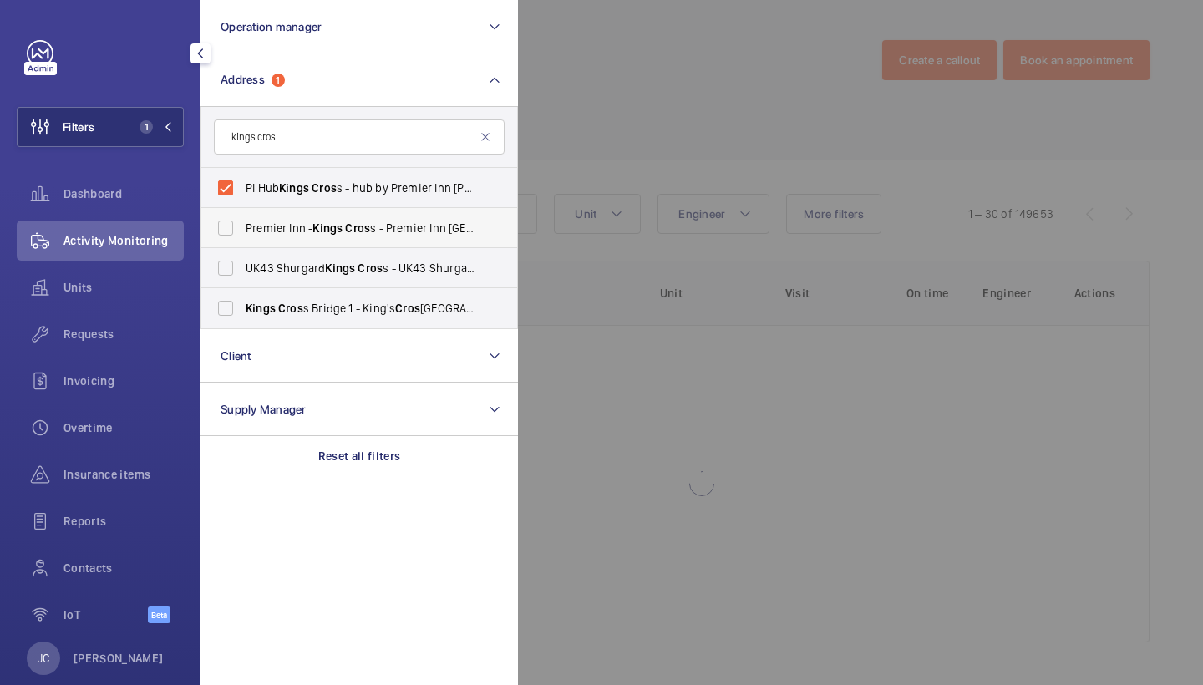
click at [375, 229] on span "Premier Inn - Kings Cros s - Premier Inn London Kings Cros s hotel, LONDON N1 9…" at bounding box center [361, 228] width 230 height 17
click at [242, 229] on input "Premier Inn - Kings Cros s - Premier Inn London Kings Cros s hotel, LONDON N1 9…" at bounding box center [225, 227] width 33 height 33
checkbox input "true"
click at [107, 355] on div "Requests" at bounding box center [100, 337] width 167 height 47
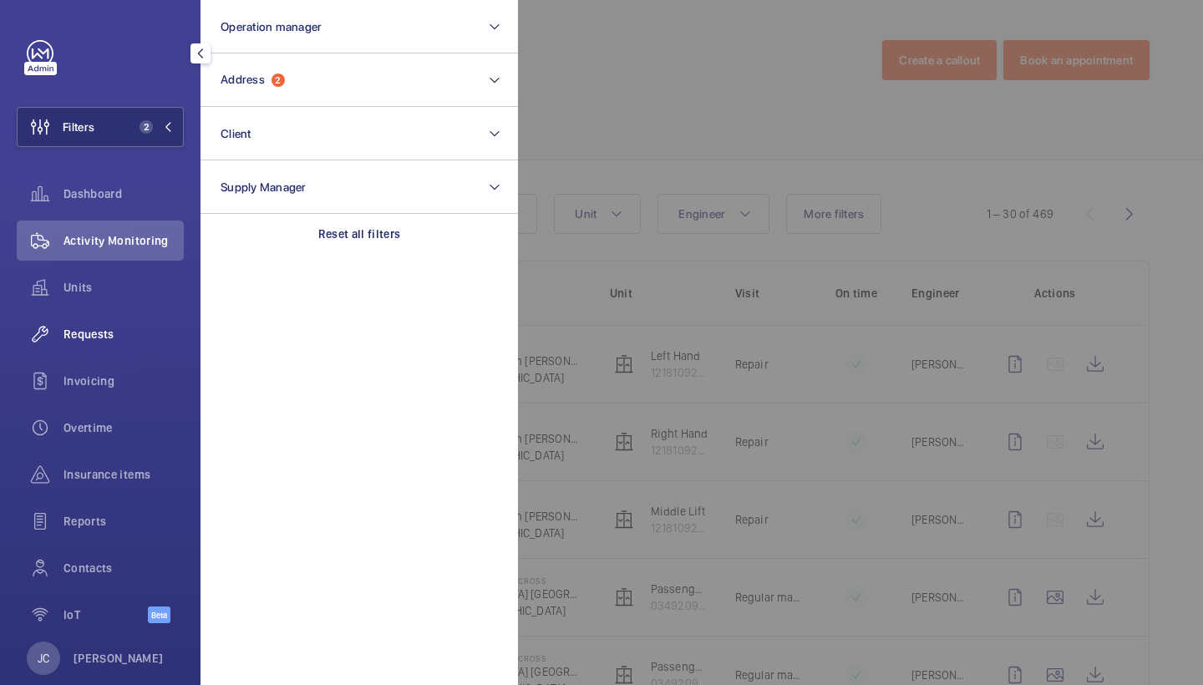
click at [109, 332] on span "Requests" at bounding box center [123, 334] width 120 height 17
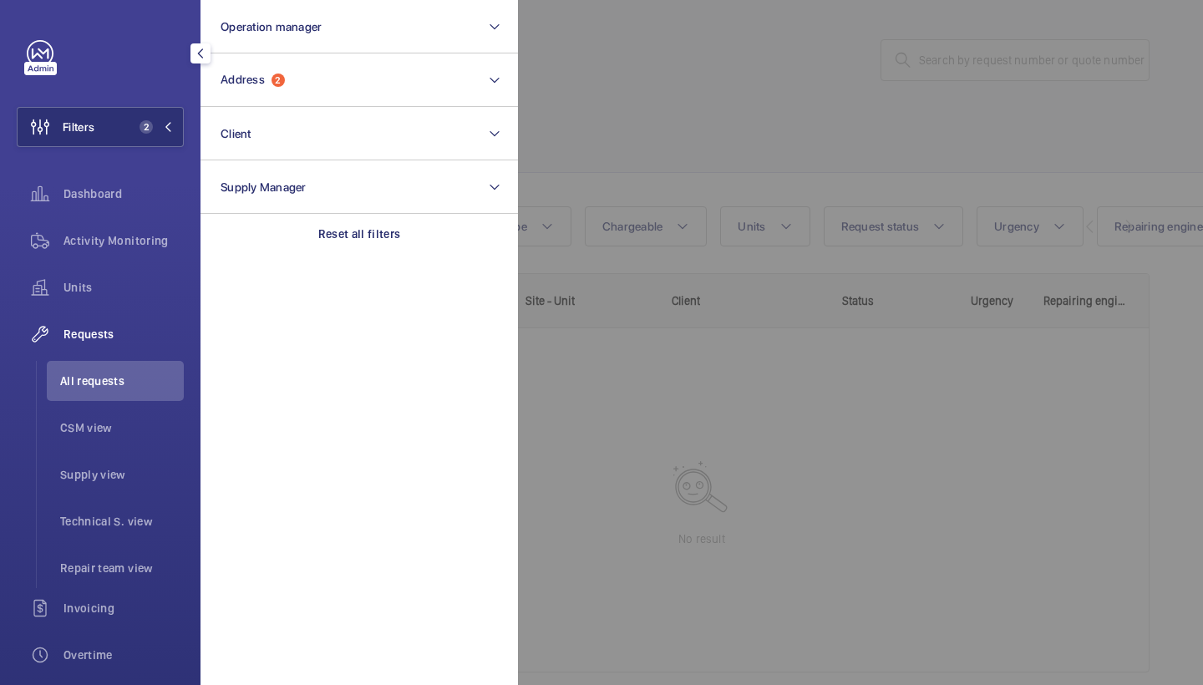
click at [681, 85] on div at bounding box center [1119, 342] width 1203 height 685
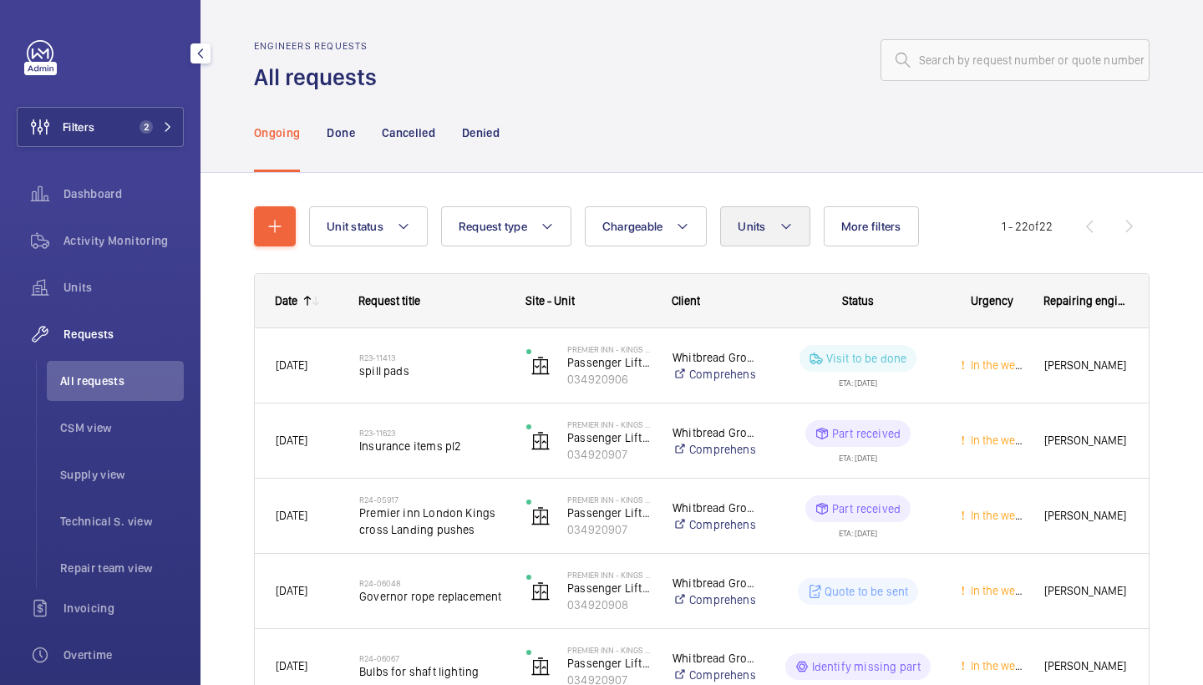
scroll to position [-1, 0]
click at [743, 229] on span "Units" at bounding box center [751, 226] width 28 height 13
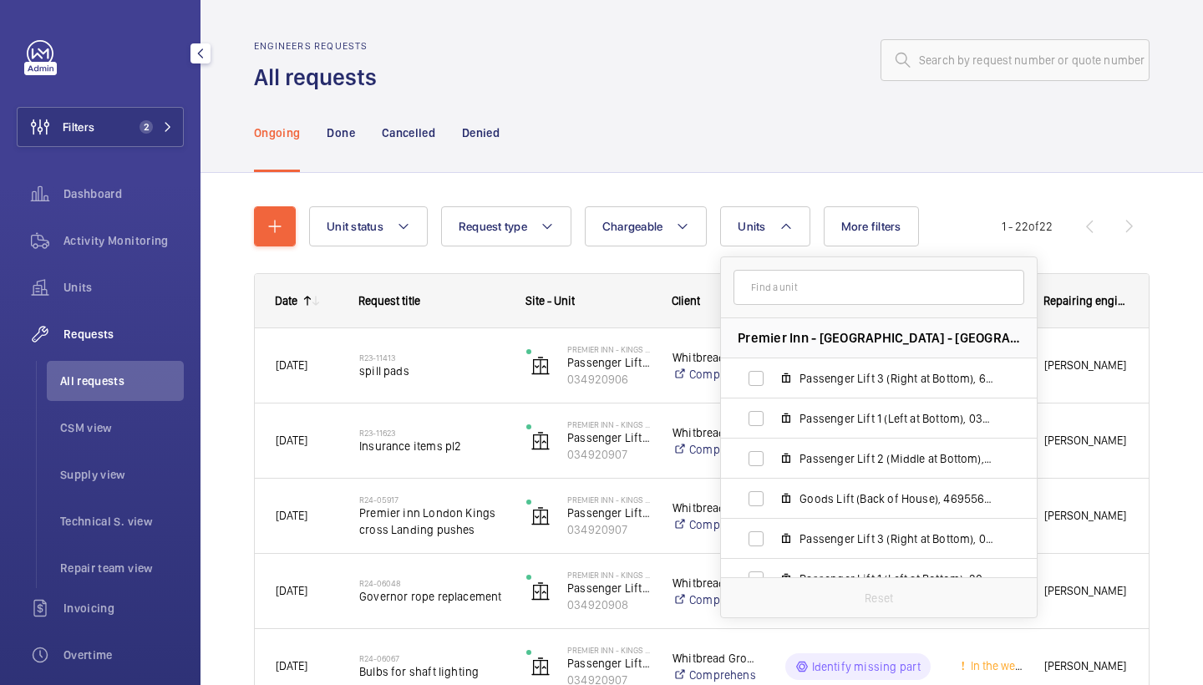
scroll to position [0, 0]
click at [869, 471] on label "Passenger Lift 2 (Middle at Bottom), 034920907" at bounding box center [865, 458] width 289 height 40
click at [773, 471] on input "Passenger Lift 2 (Middle at Bottom), 034920907" at bounding box center [755, 458] width 33 height 33
checkbox input "true"
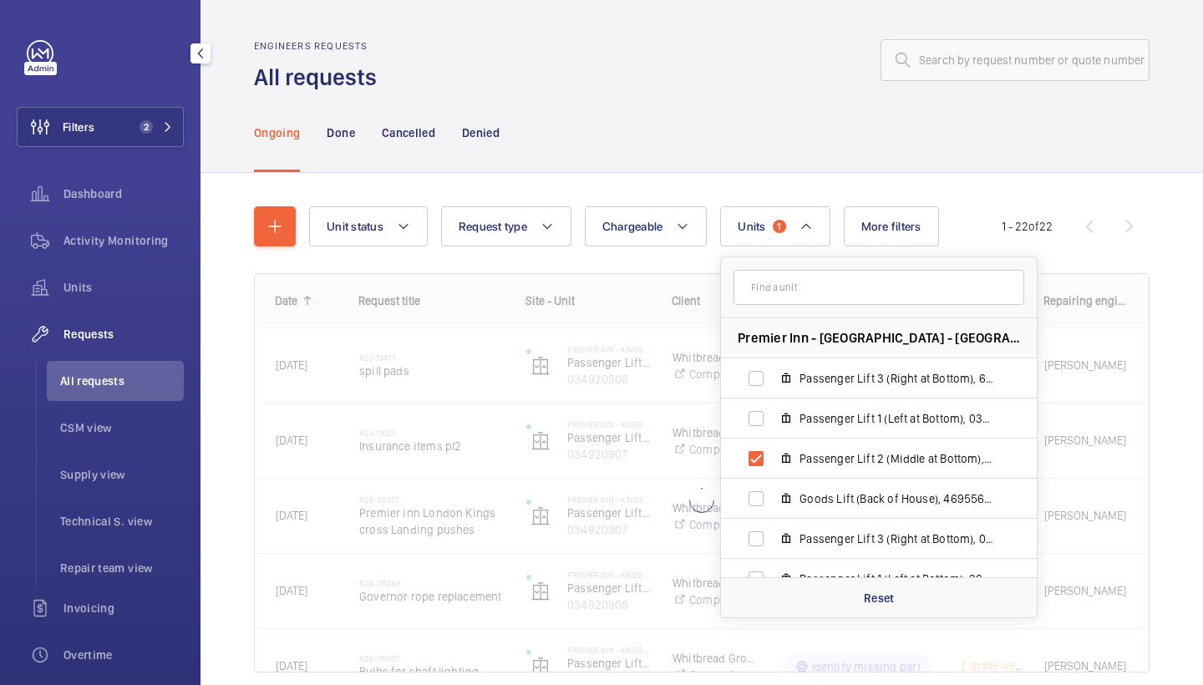
click at [757, 129] on div "Ongoing Done Cancelled Denied" at bounding box center [701, 132] width 895 height 79
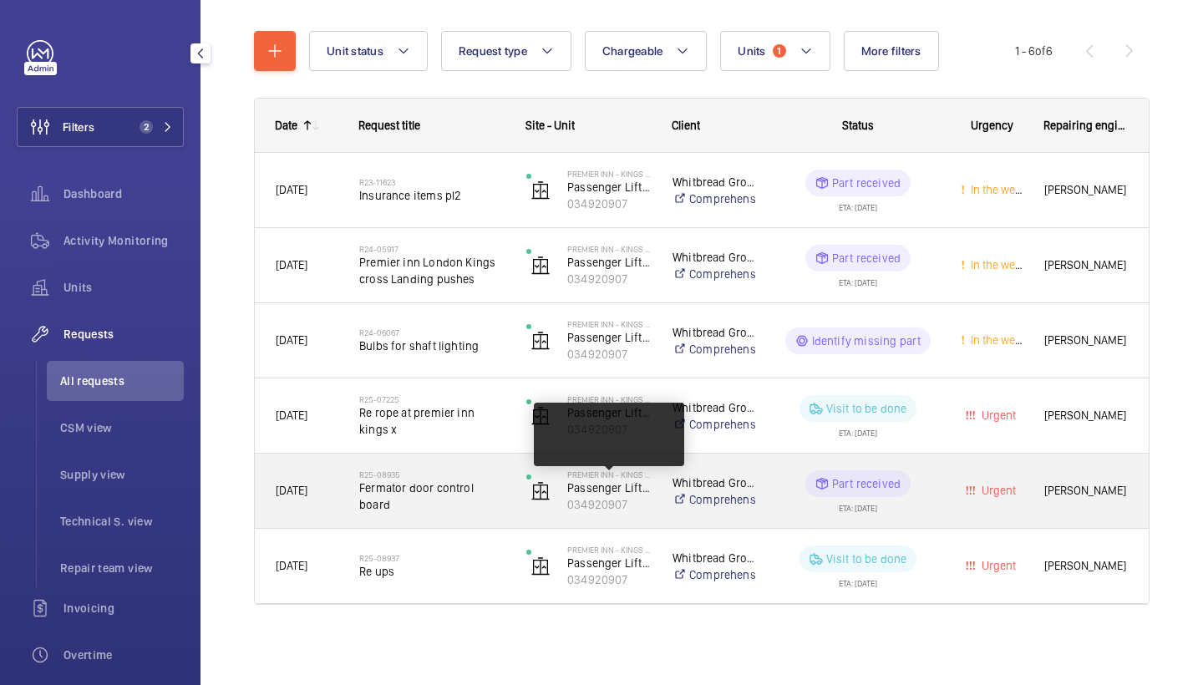
scroll to position [175, 0]
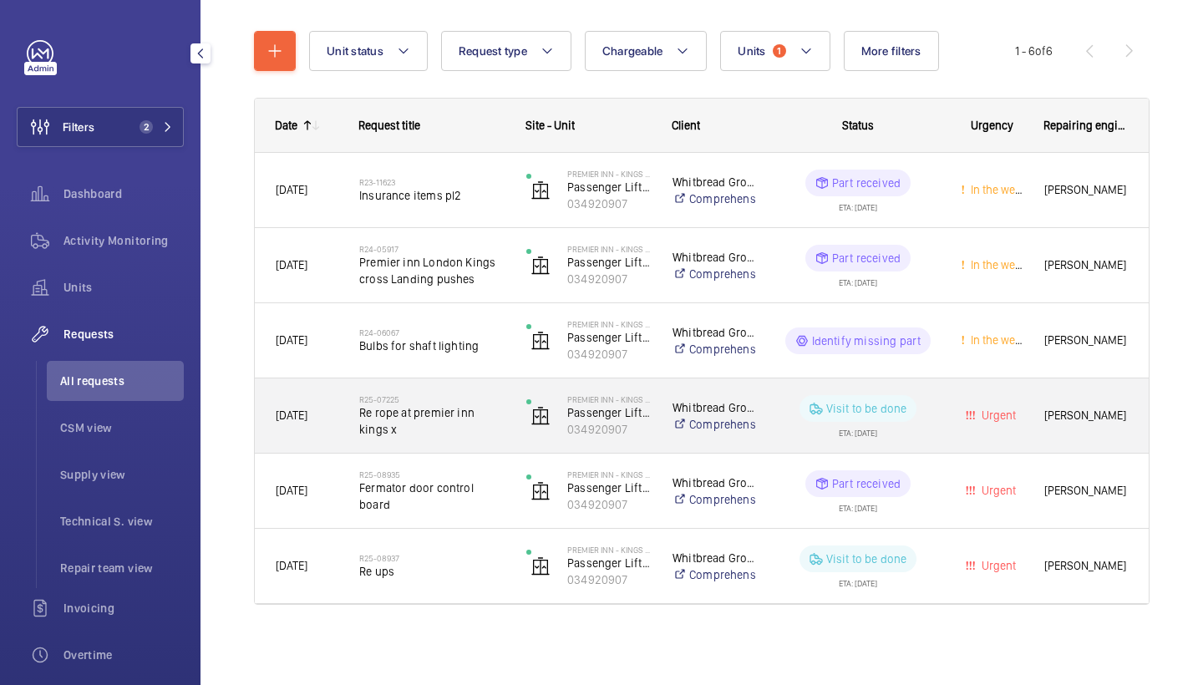
click at [461, 413] on span "Re rope at premier inn kings x" at bounding box center [431, 420] width 145 height 33
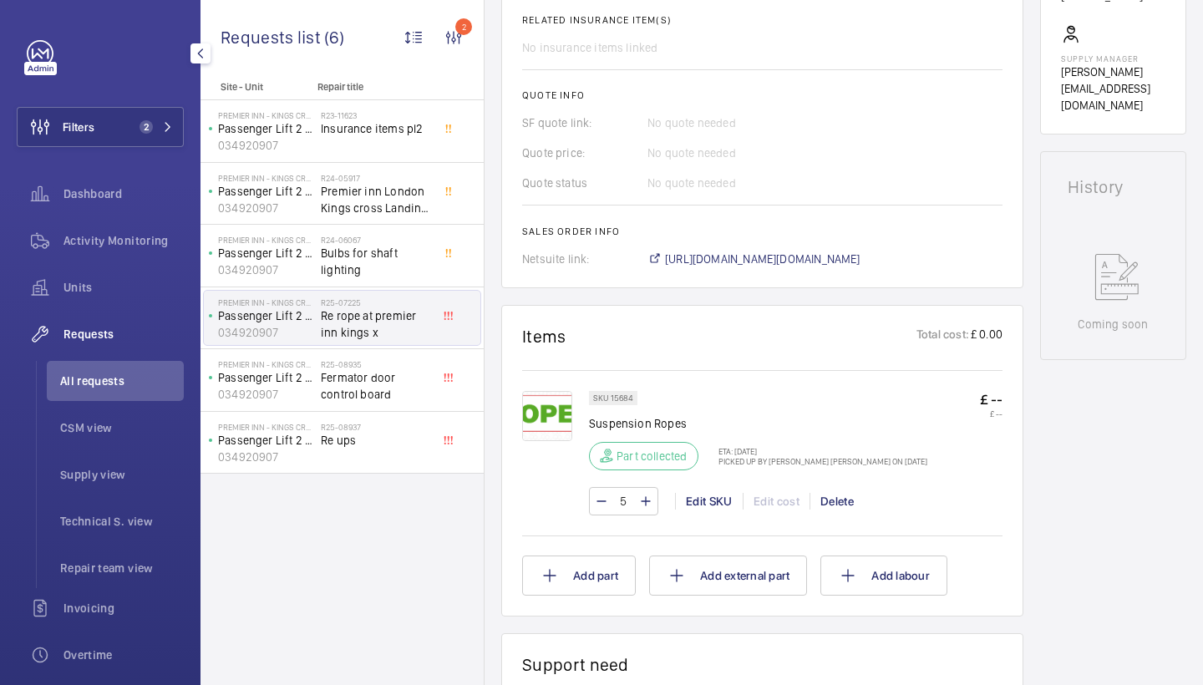
scroll to position [678, 0]
click at [843, 261] on span "https://6461500.app.netsuite.com/app/accounting/transactions/salesord.nl?id=266…" at bounding box center [762, 258] width 195 height 17
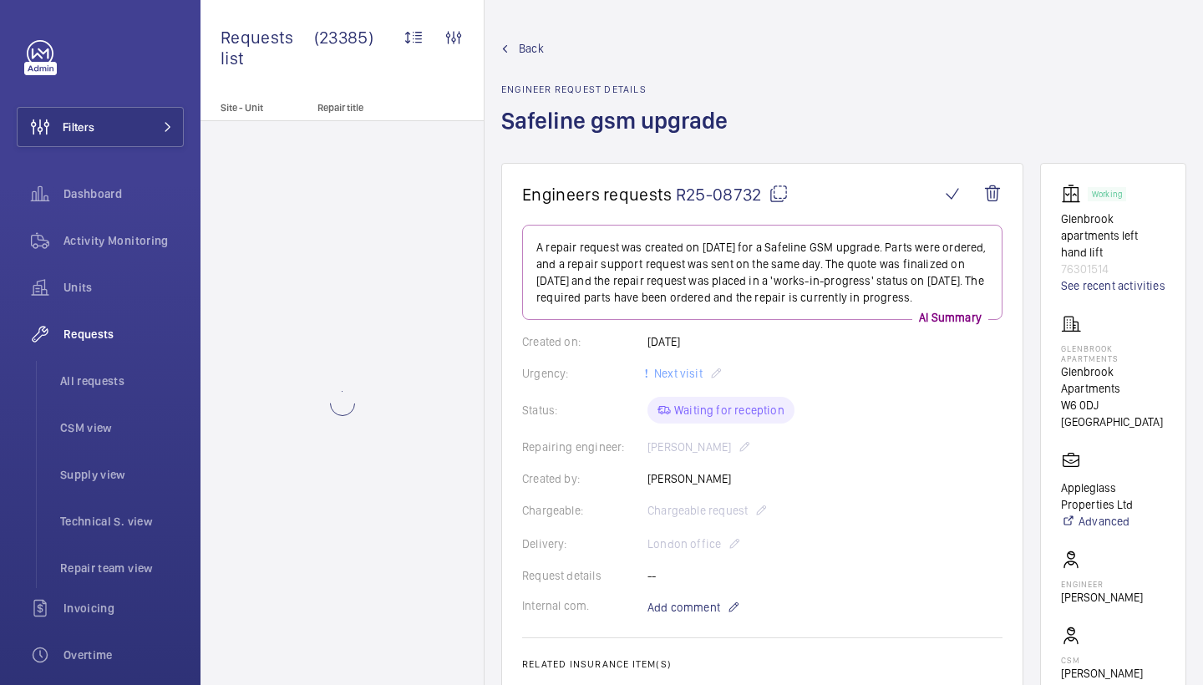
click at [781, 191] on mat-icon at bounding box center [778, 194] width 20 height 20
